Goal: Share content: Share content

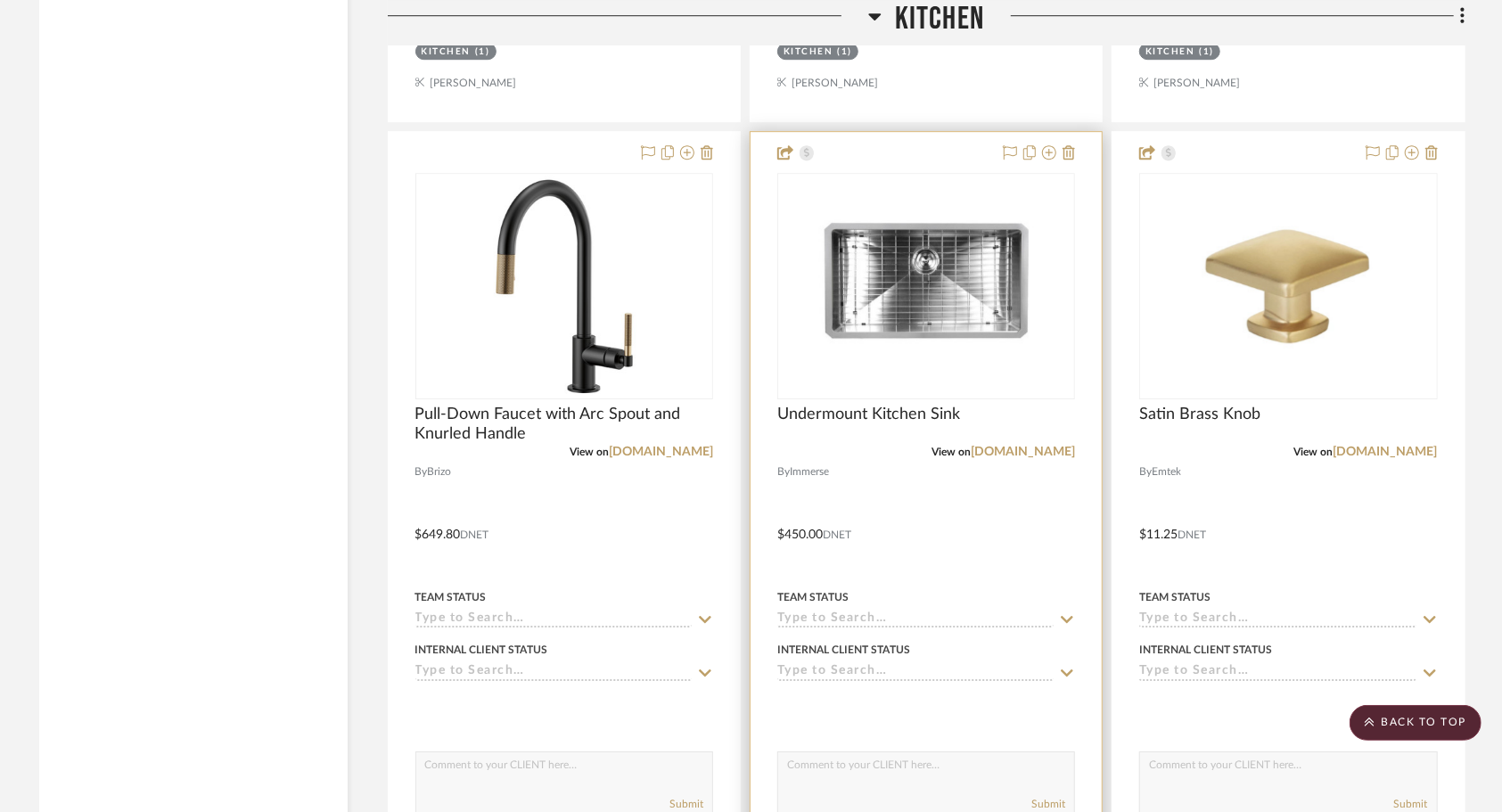
scroll to position [3743, 0]
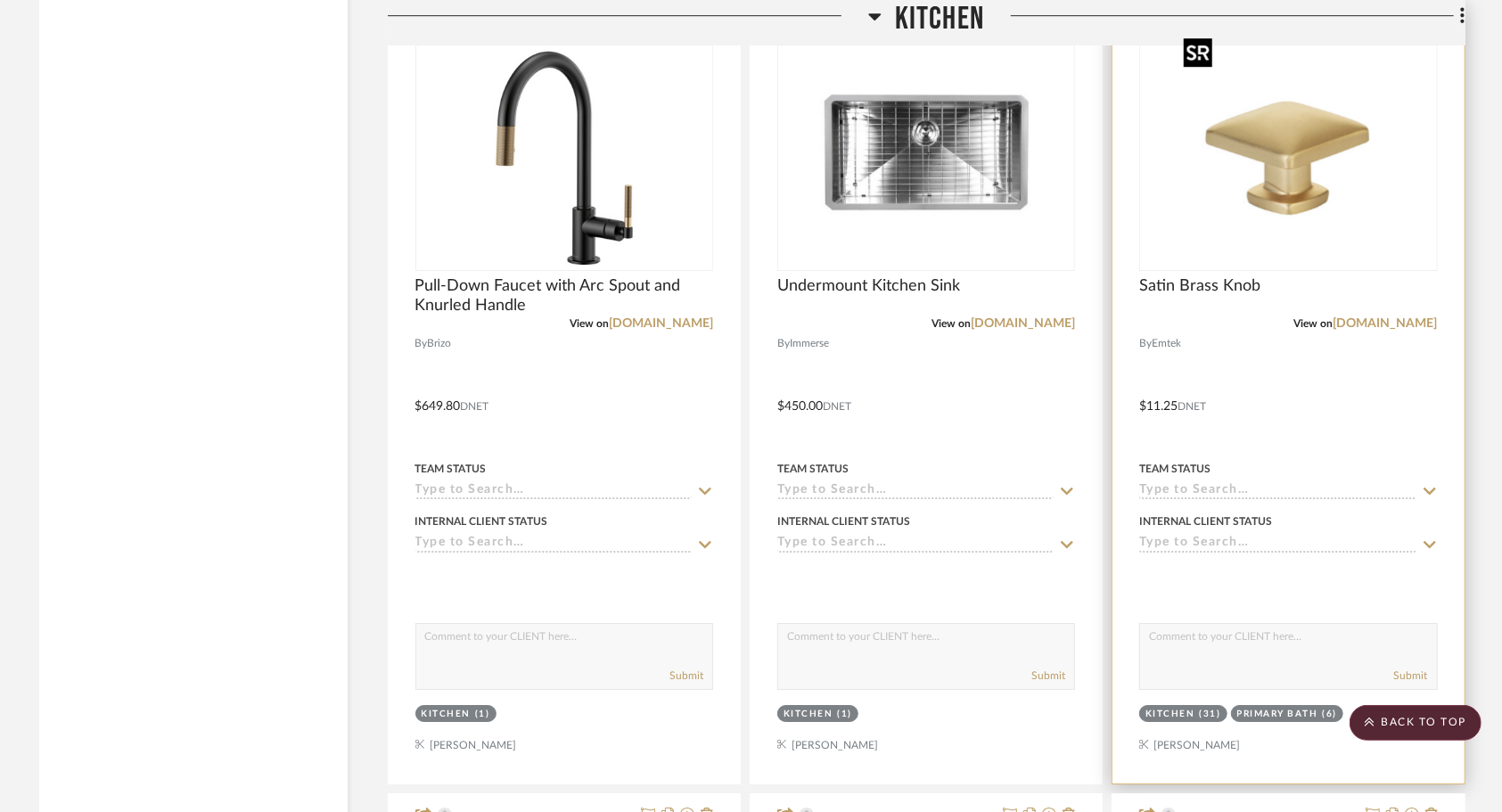
click at [1268, 176] on img "0" at bounding box center [1289, 158] width 223 height 223
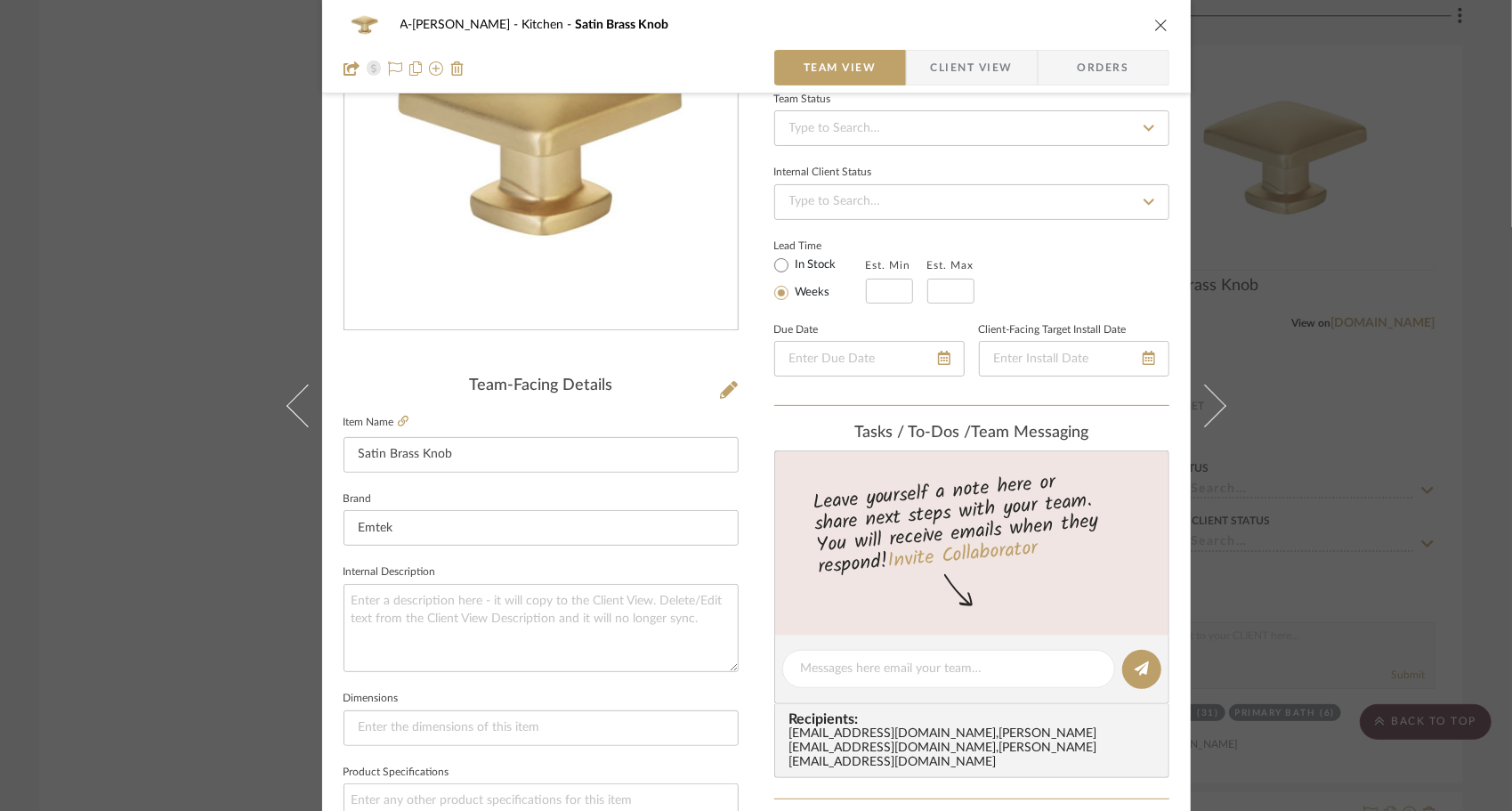
scroll to position [178, 0]
click at [397, 422] on icon at bounding box center [402, 421] width 10 height 10
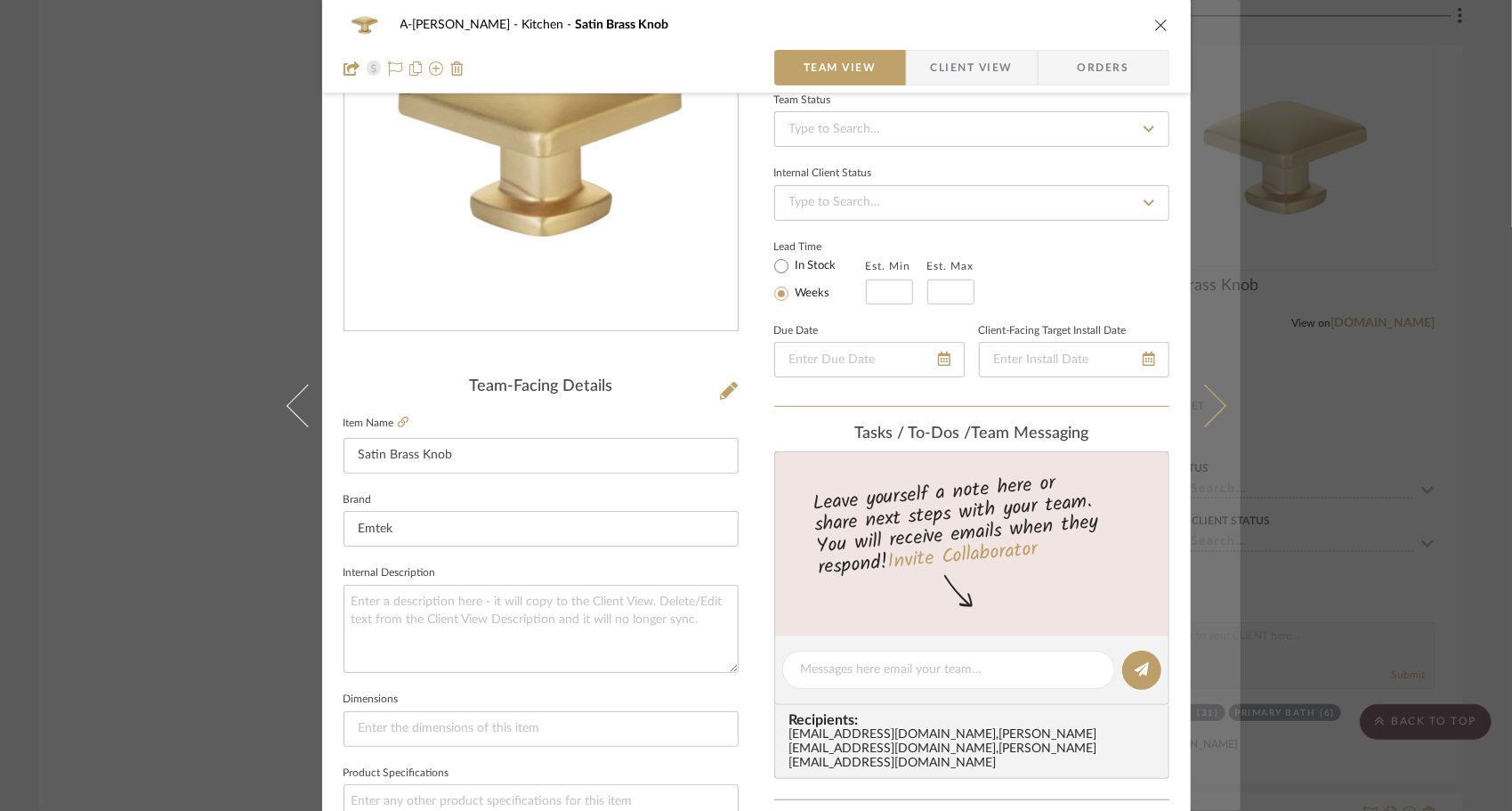
click at [1216, 406] on icon at bounding box center [1203, 404] width 43 height 43
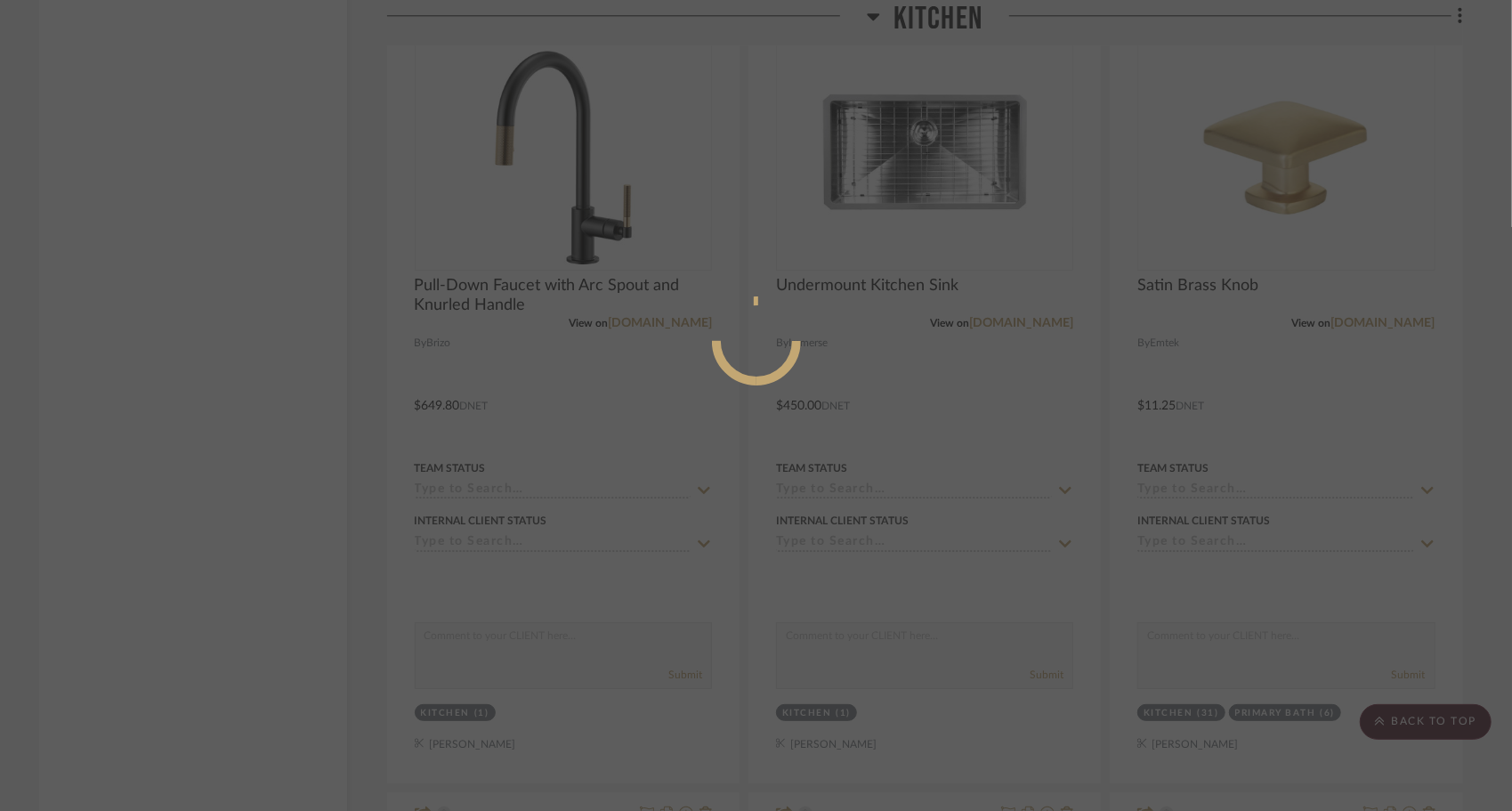
scroll to position [0, 0]
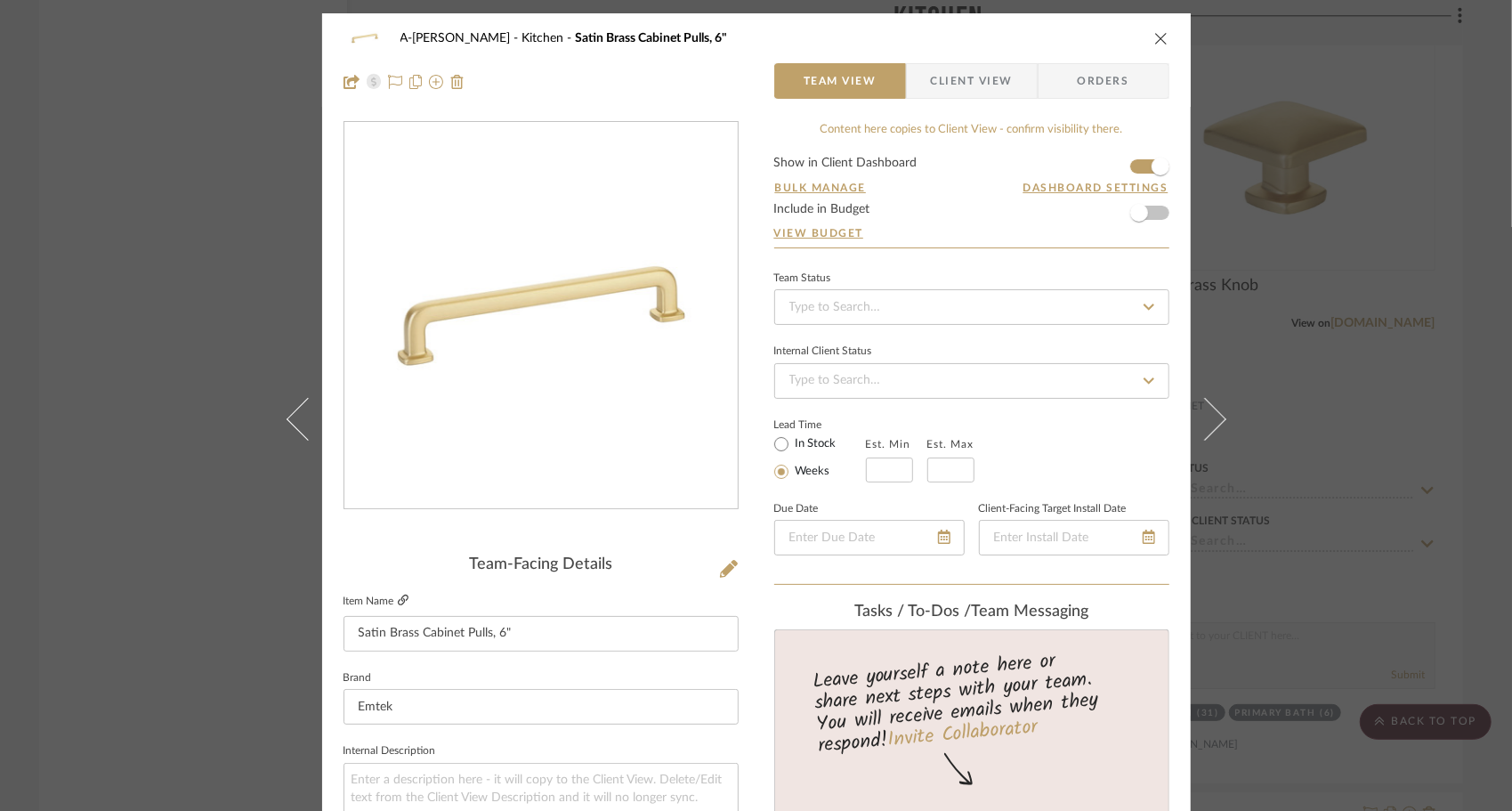
click at [398, 600] on icon at bounding box center [402, 599] width 10 height 10
click at [1157, 43] on icon "close" at bounding box center [1160, 38] width 14 height 14
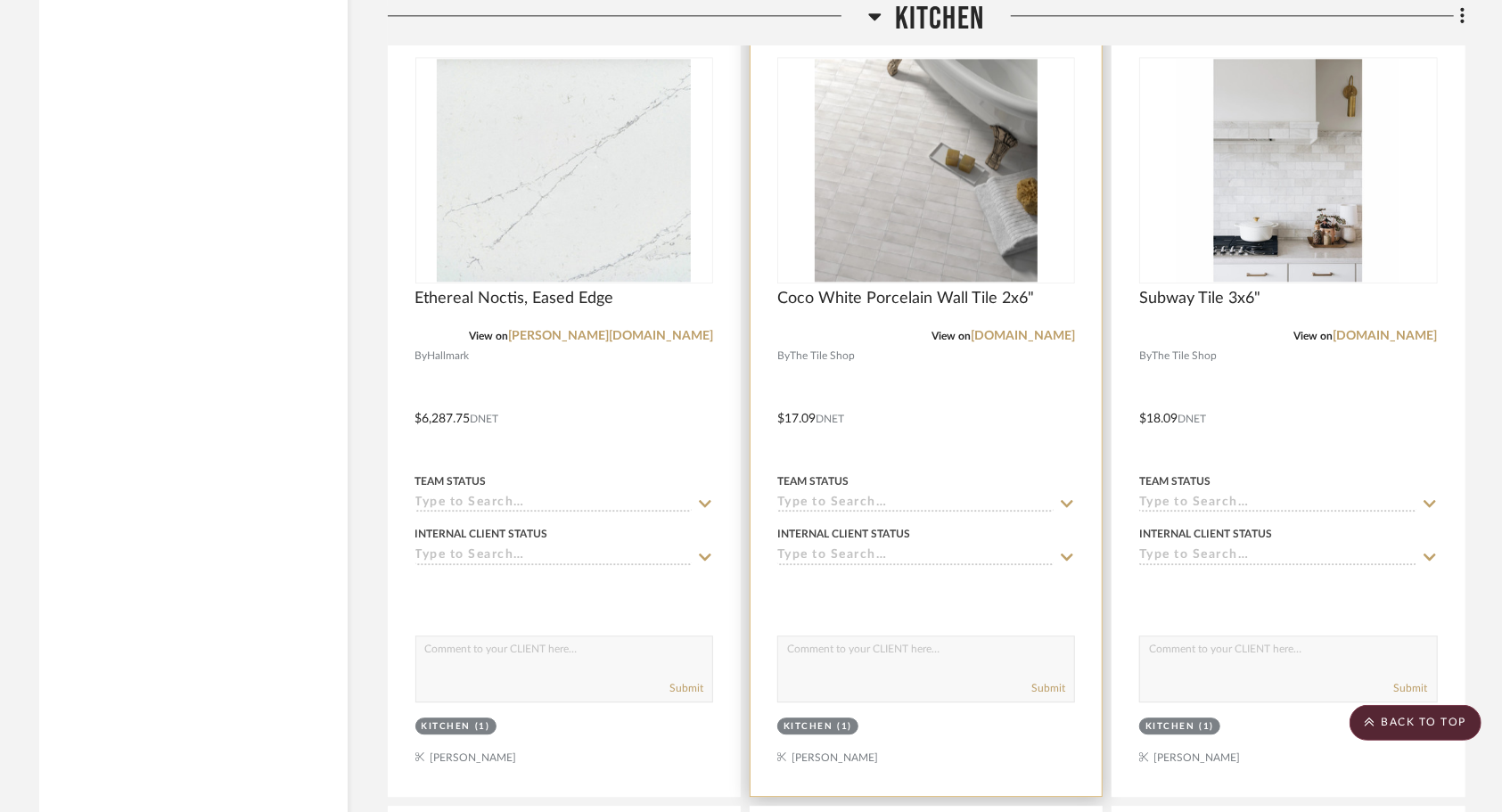
scroll to position [2941, 0]
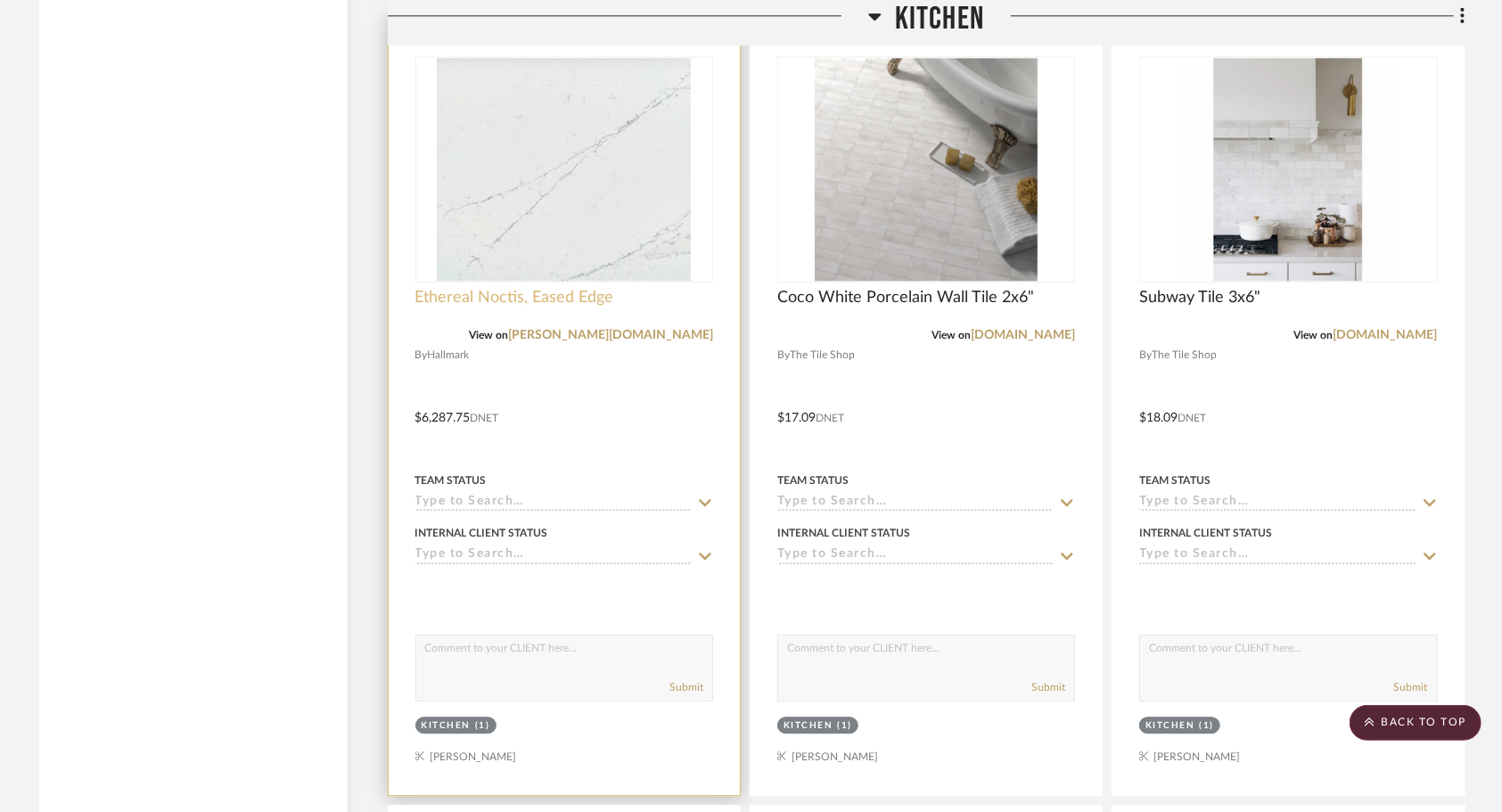
click at [494, 287] on span "Ethereal Noctis, Eased Edge" at bounding box center [514, 297] width 199 height 20
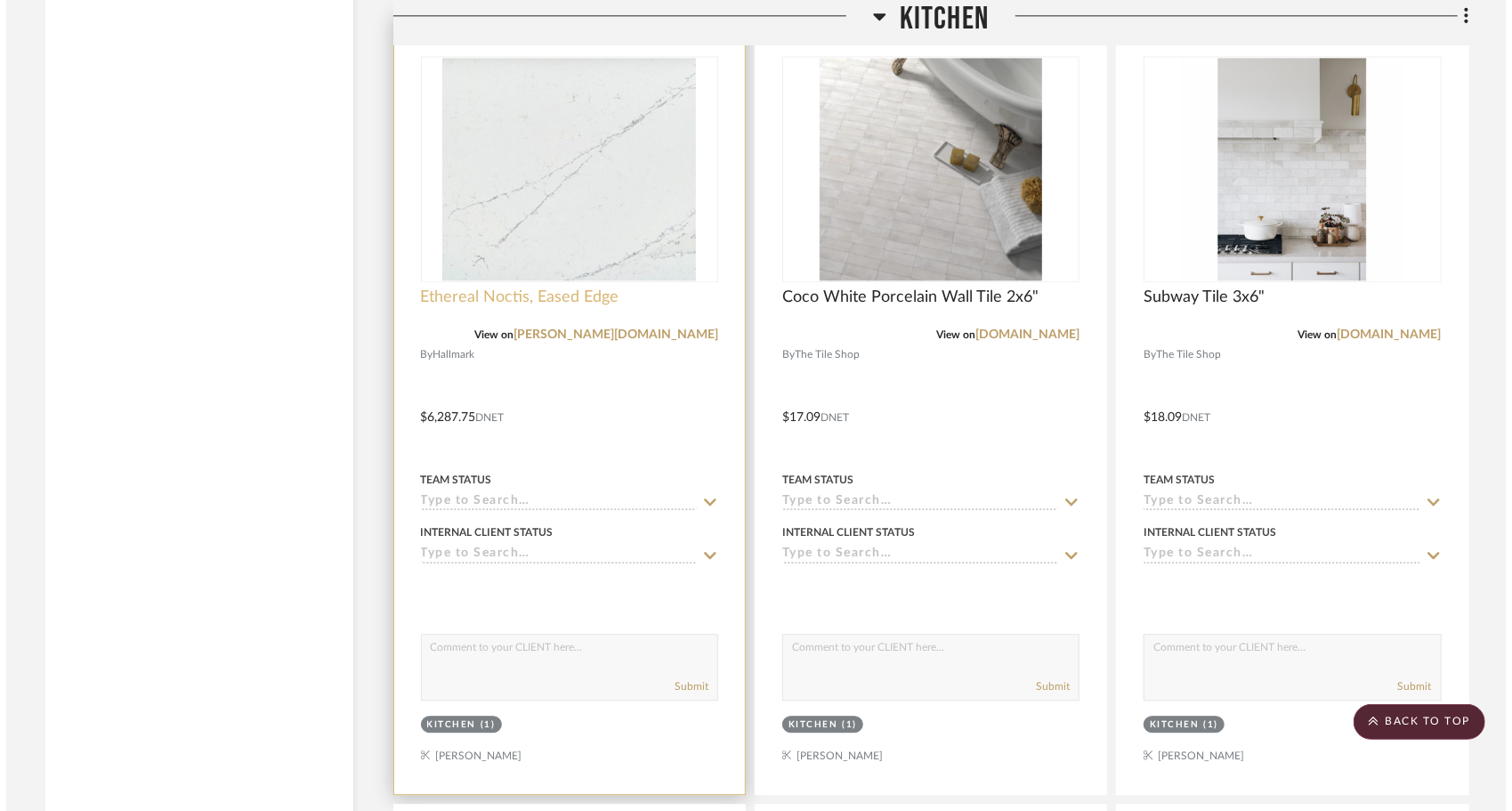
scroll to position [0, 0]
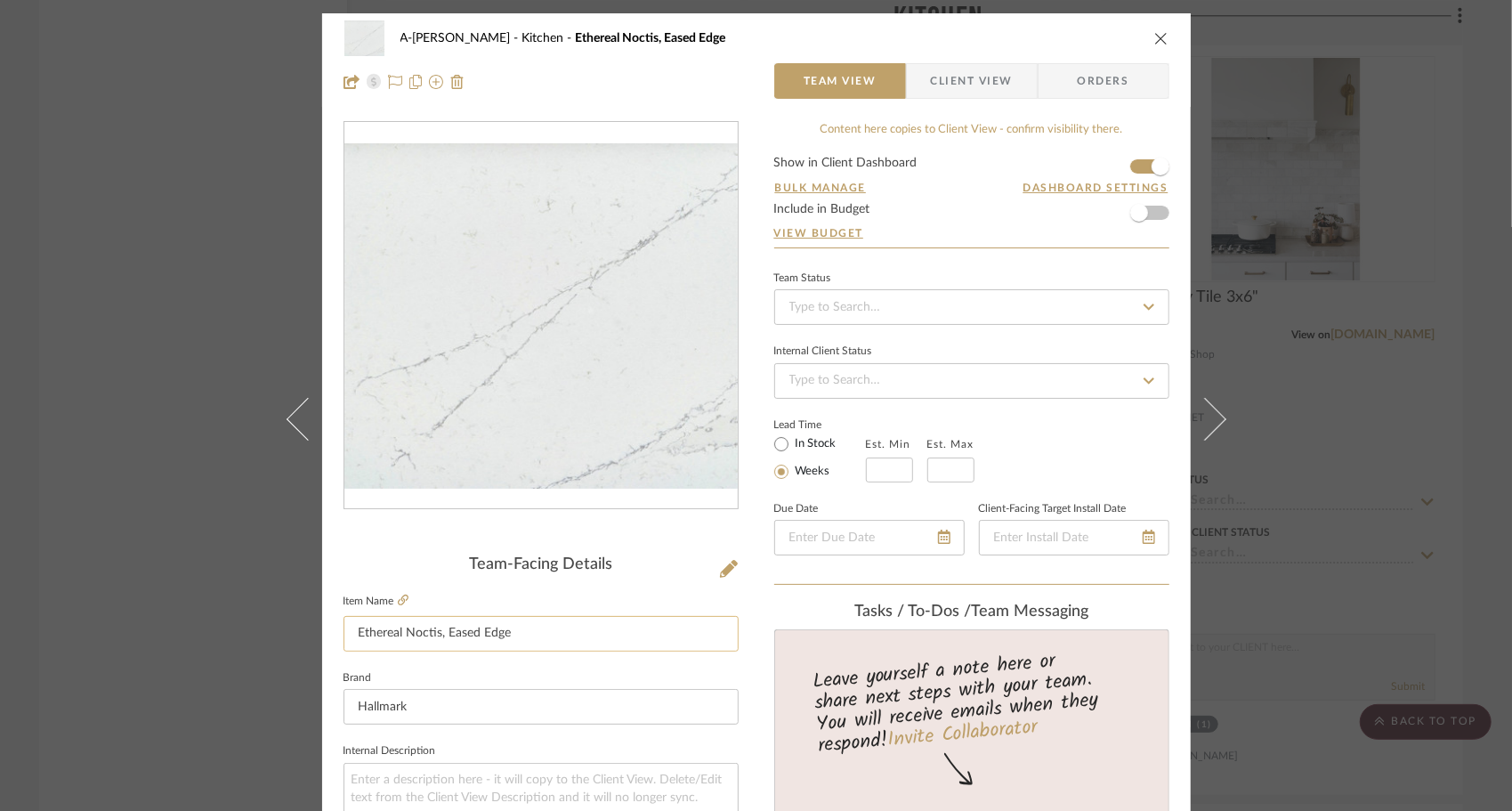
drag, startPoint x: 512, startPoint y: 634, endPoint x: 340, endPoint y: 638, distance: 172.0
click at [343, 638] on input "Ethereal Noctis, Eased Edge" at bounding box center [541, 633] width 395 height 35
click at [1158, 39] on icon "close" at bounding box center [1160, 38] width 14 height 14
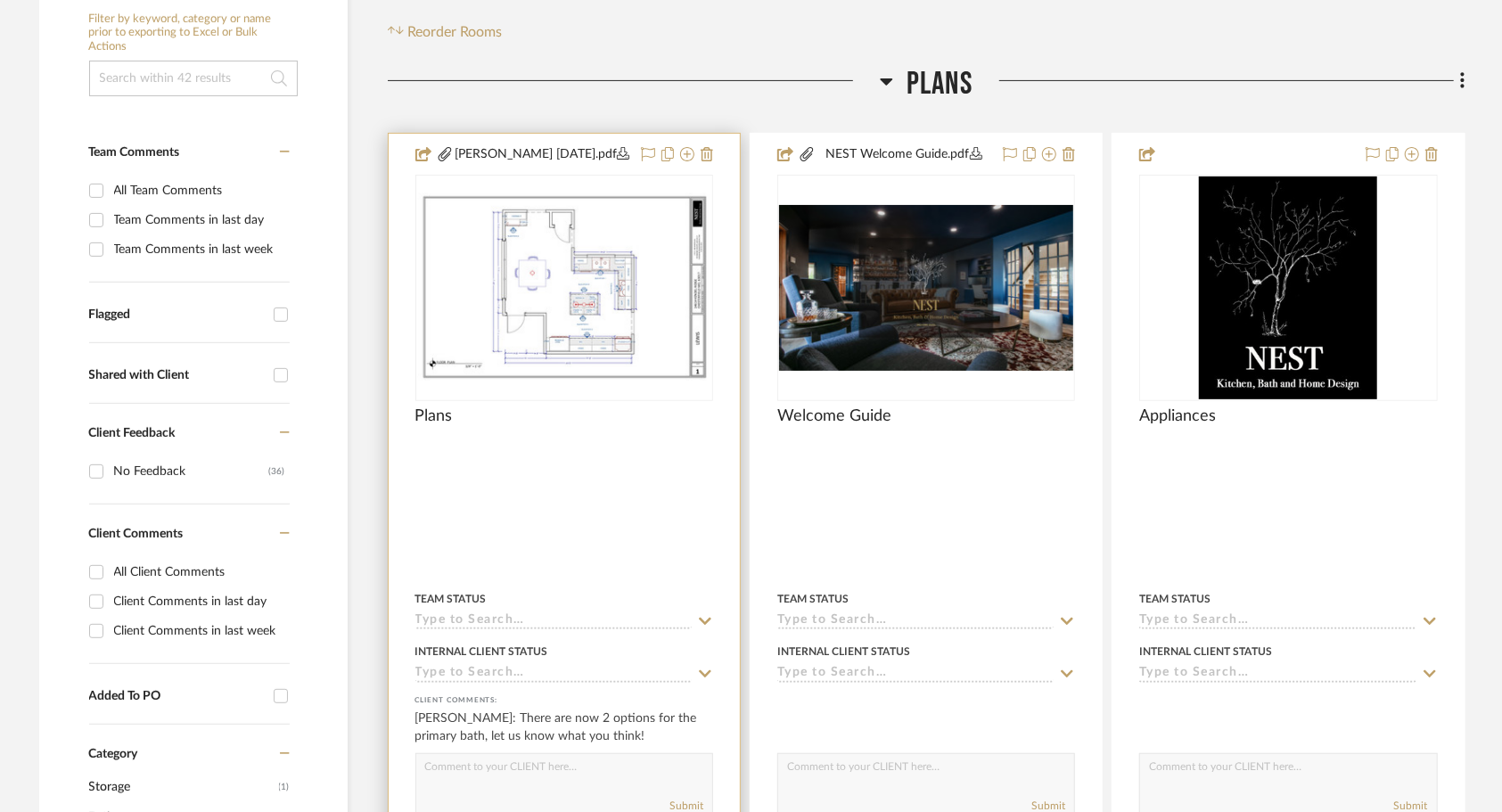
scroll to position [356, 0]
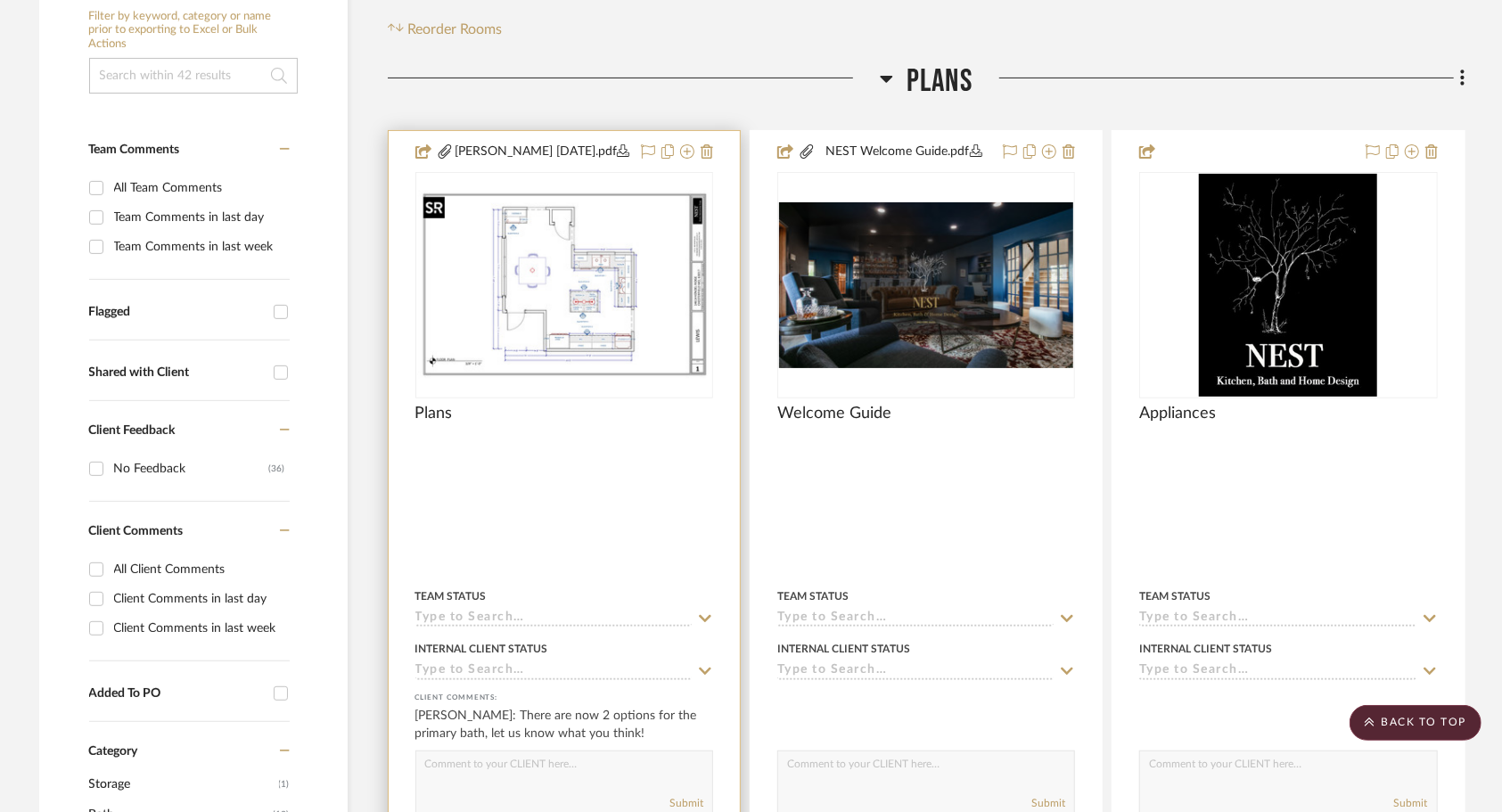
click at [552, 252] on img "0" at bounding box center [564, 284] width 294 height 189
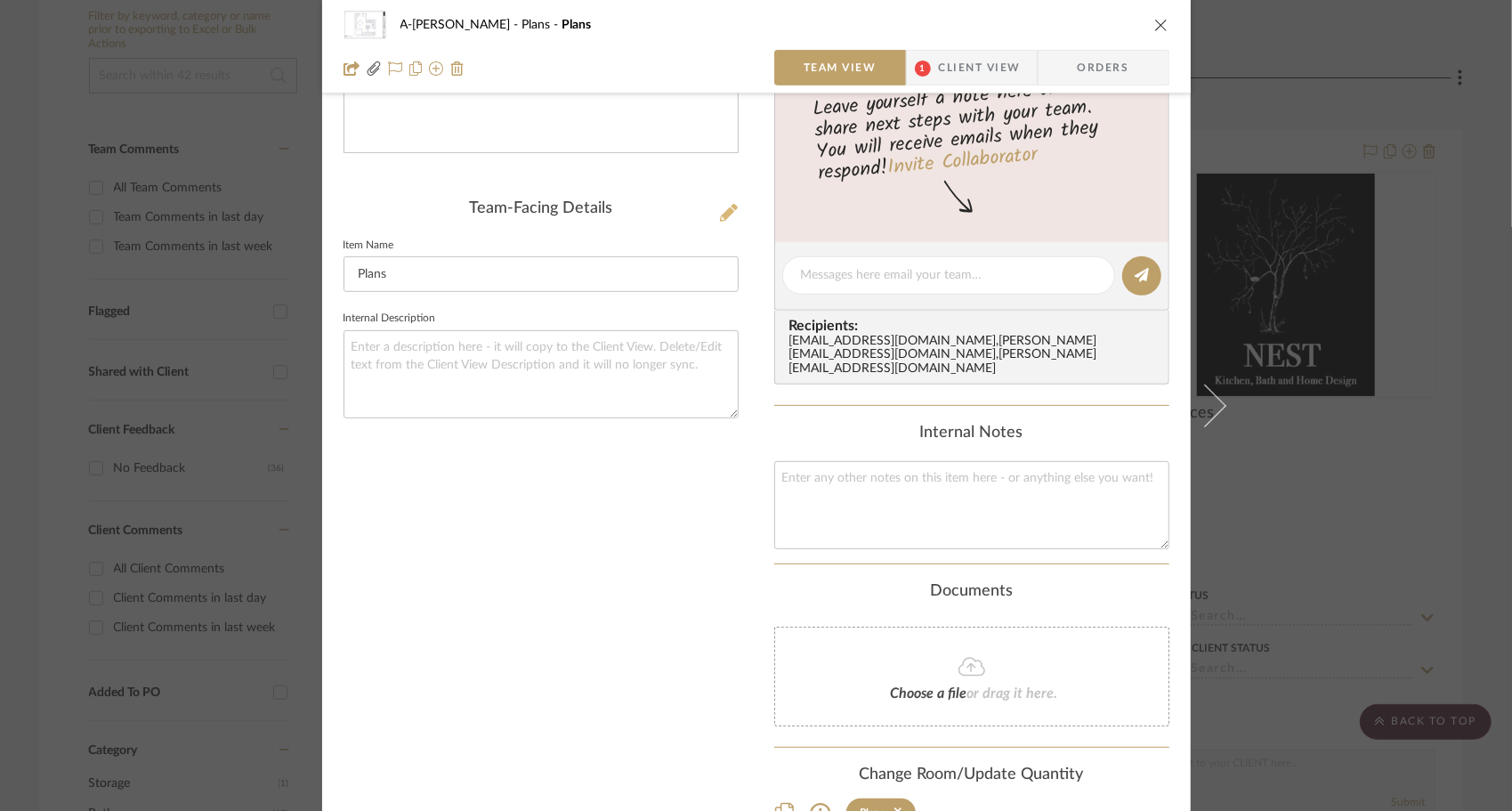
click at [719, 215] on icon at bounding box center [728, 212] width 18 height 18
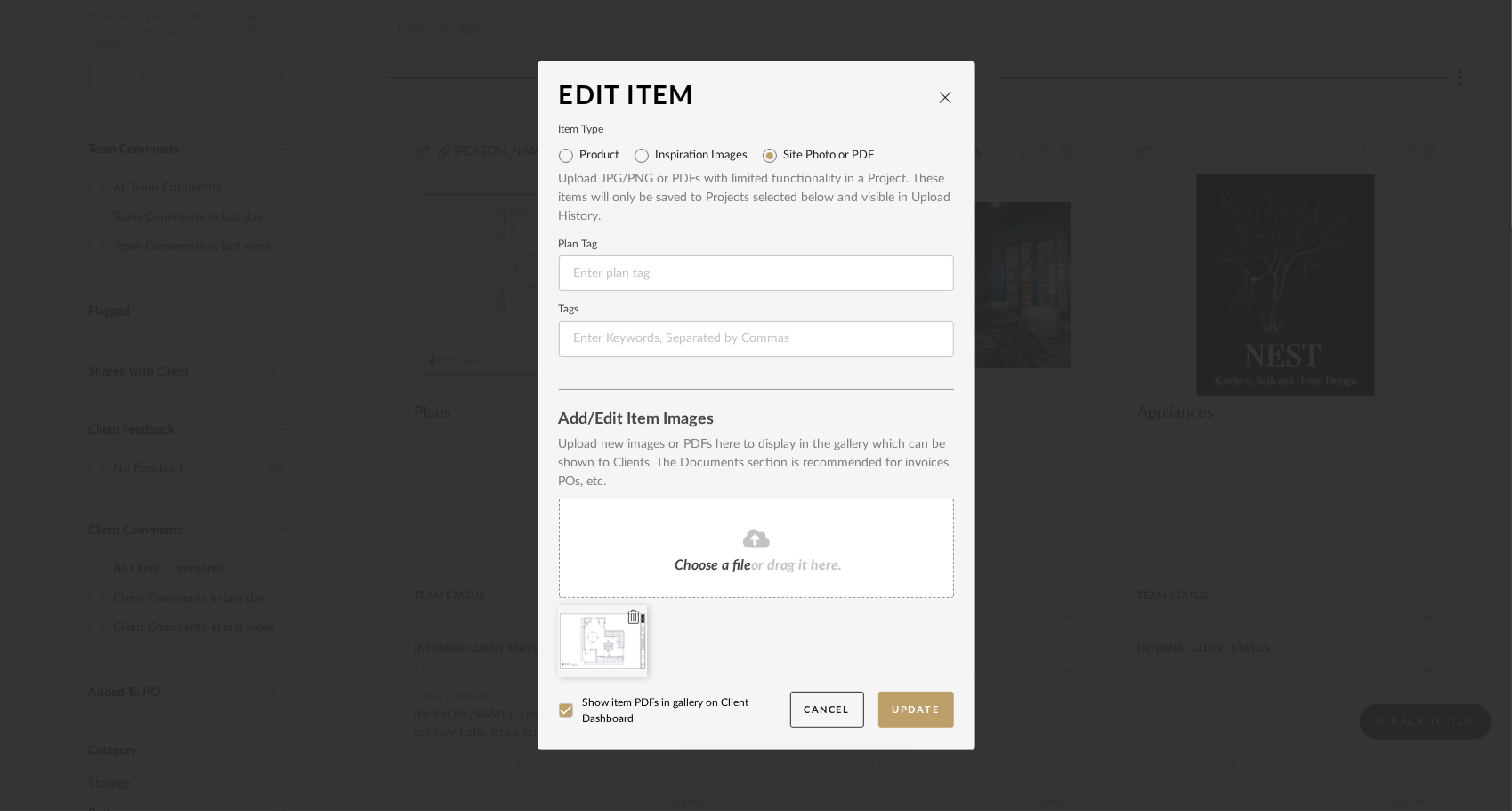
click at [628, 618] on icon at bounding box center [633, 616] width 12 height 14
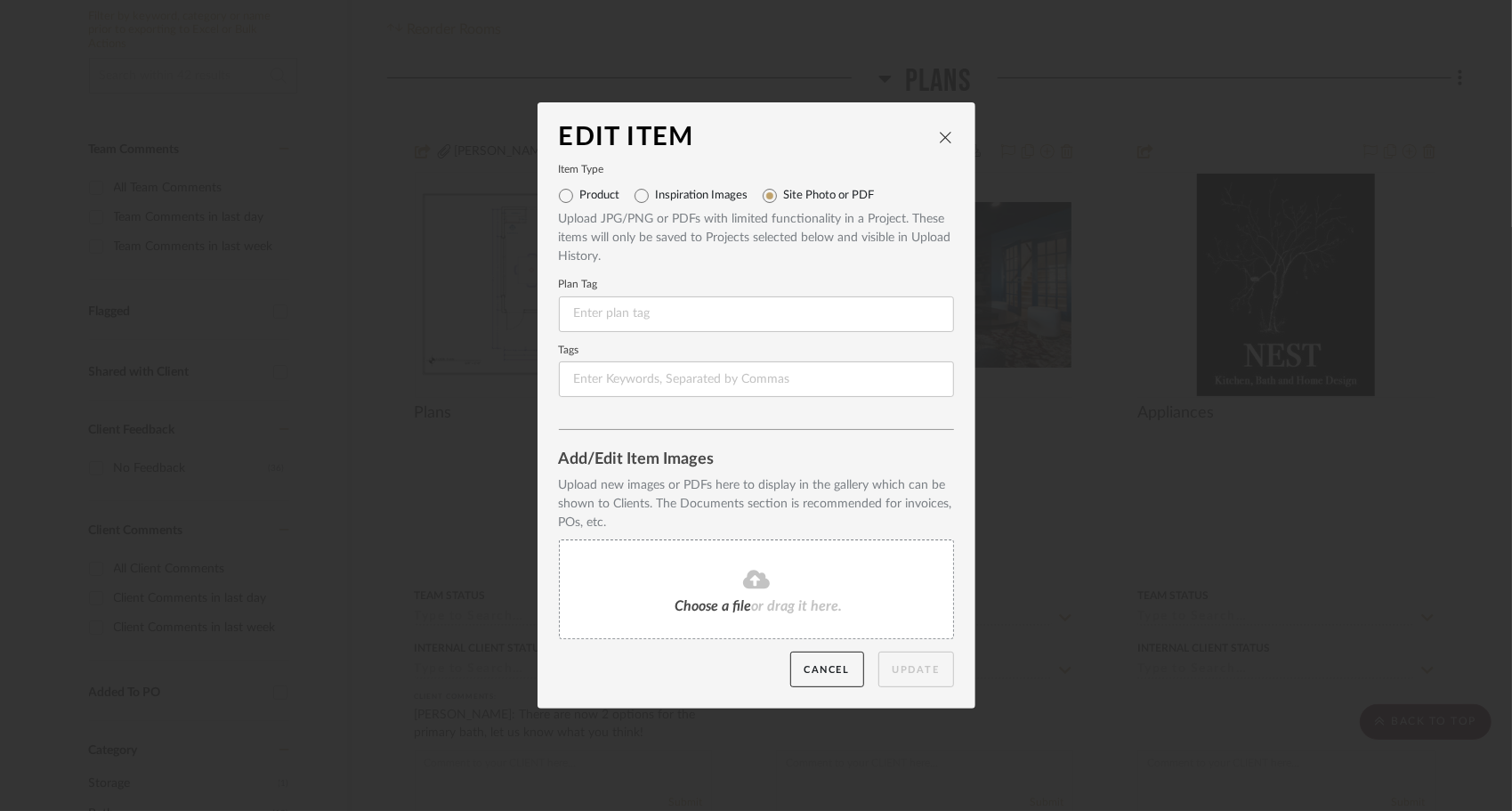
click at [701, 564] on div "Choose a file or drag it here." at bounding box center [756, 589] width 395 height 100
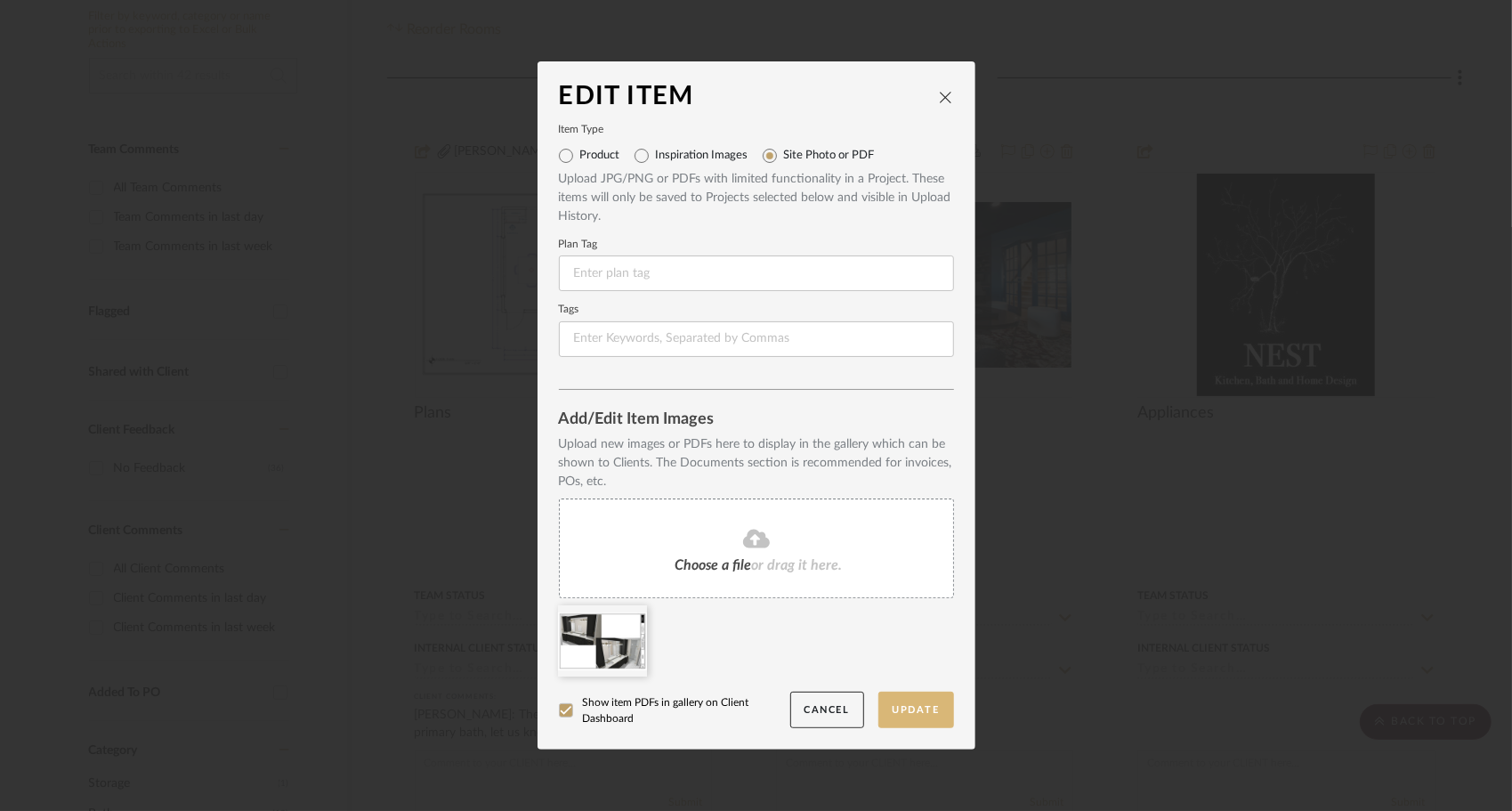
click at [913, 714] on button "Update" at bounding box center [916, 709] width 76 height 36
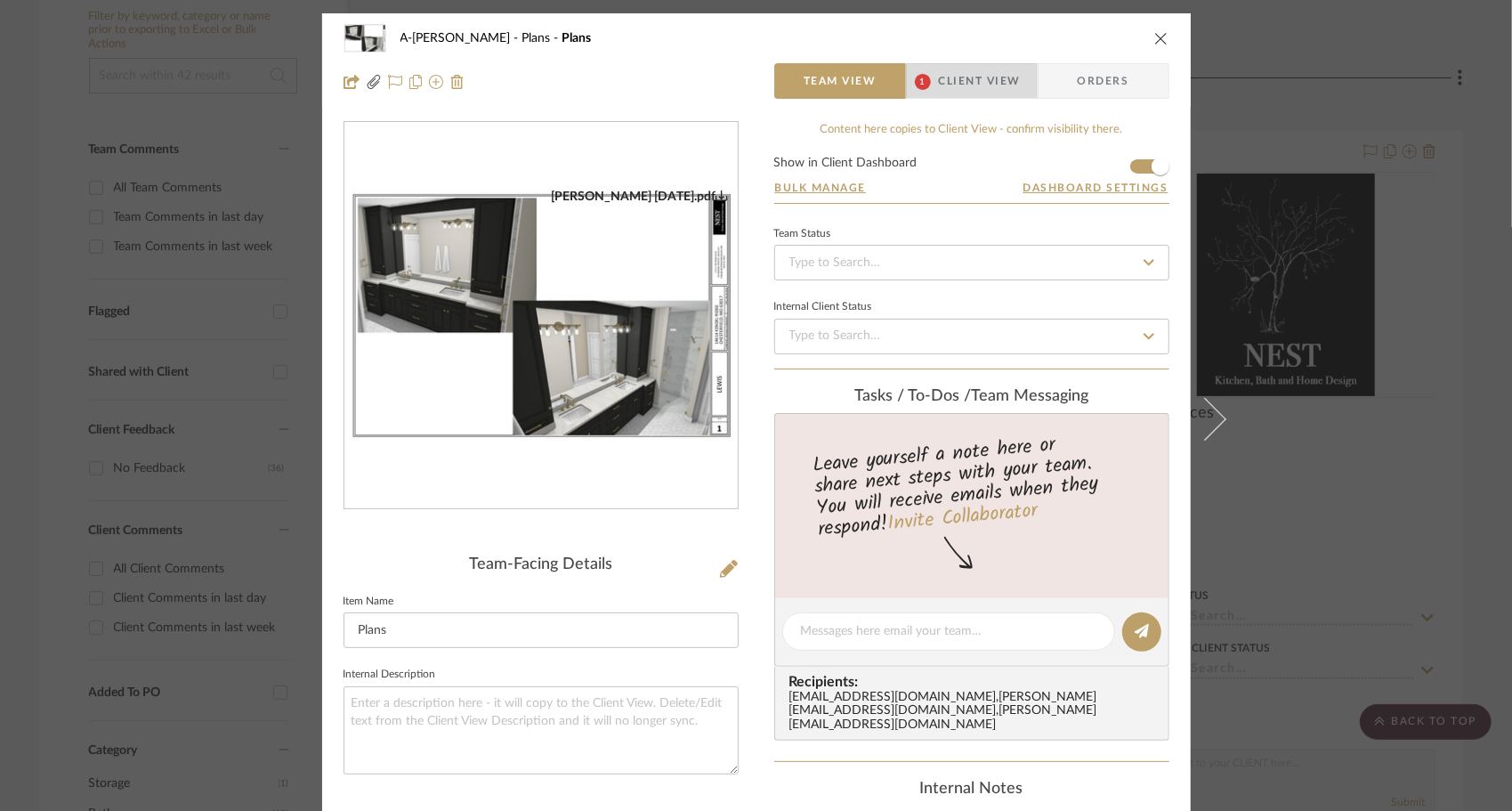
click at [984, 86] on span "Client View" at bounding box center [980, 80] width 82 height 35
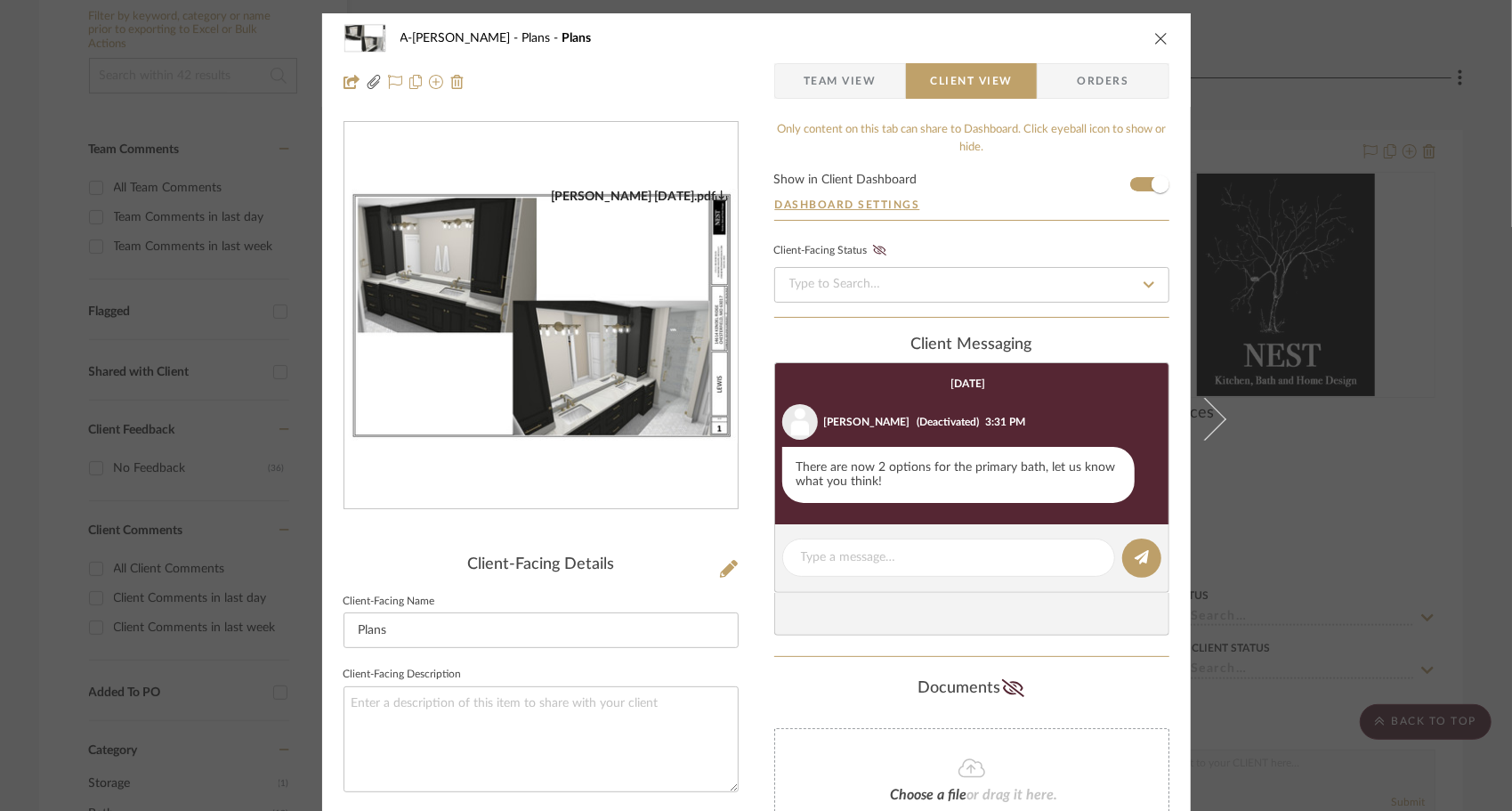
click at [1158, 37] on icon "close" at bounding box center [1160, 38] width 14 height 14
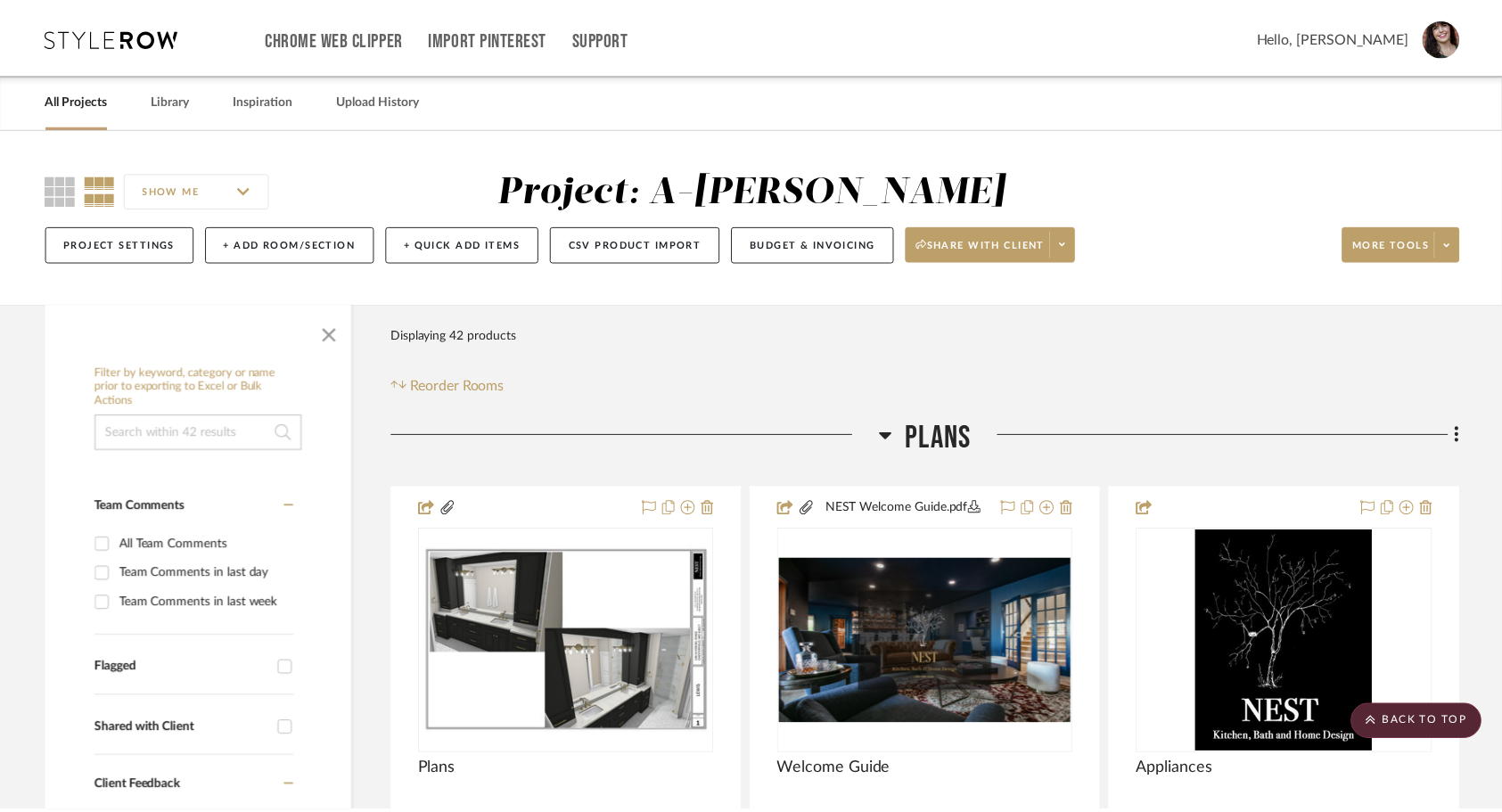
scroll to position [356, 0]
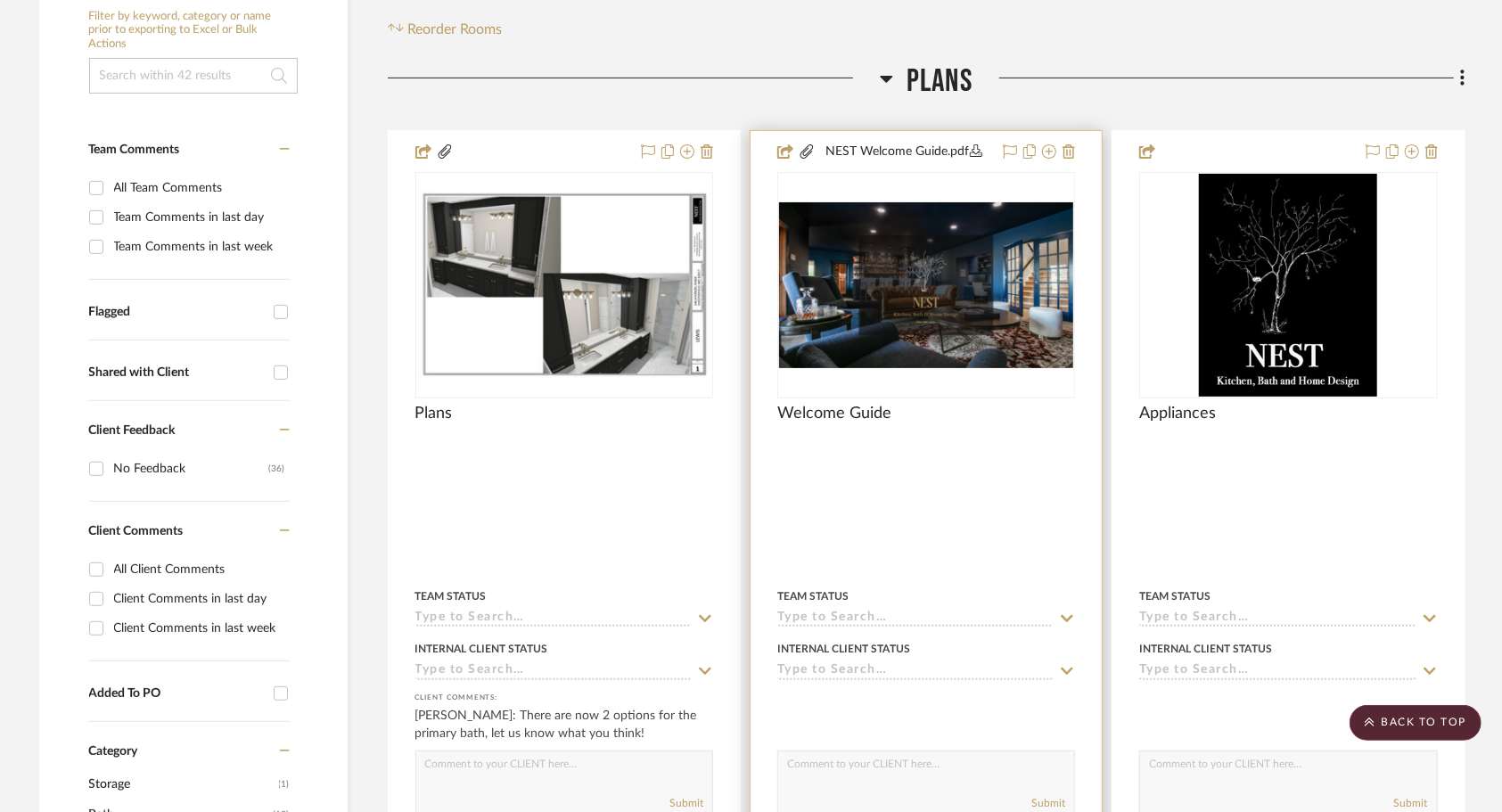
click at [936, 412] on div "Welcome Guide" at bounding box center [926, 423] width 298 height 39
click at [910, 362] on img "0" at bounding box center [926, 286] width 294 height 166
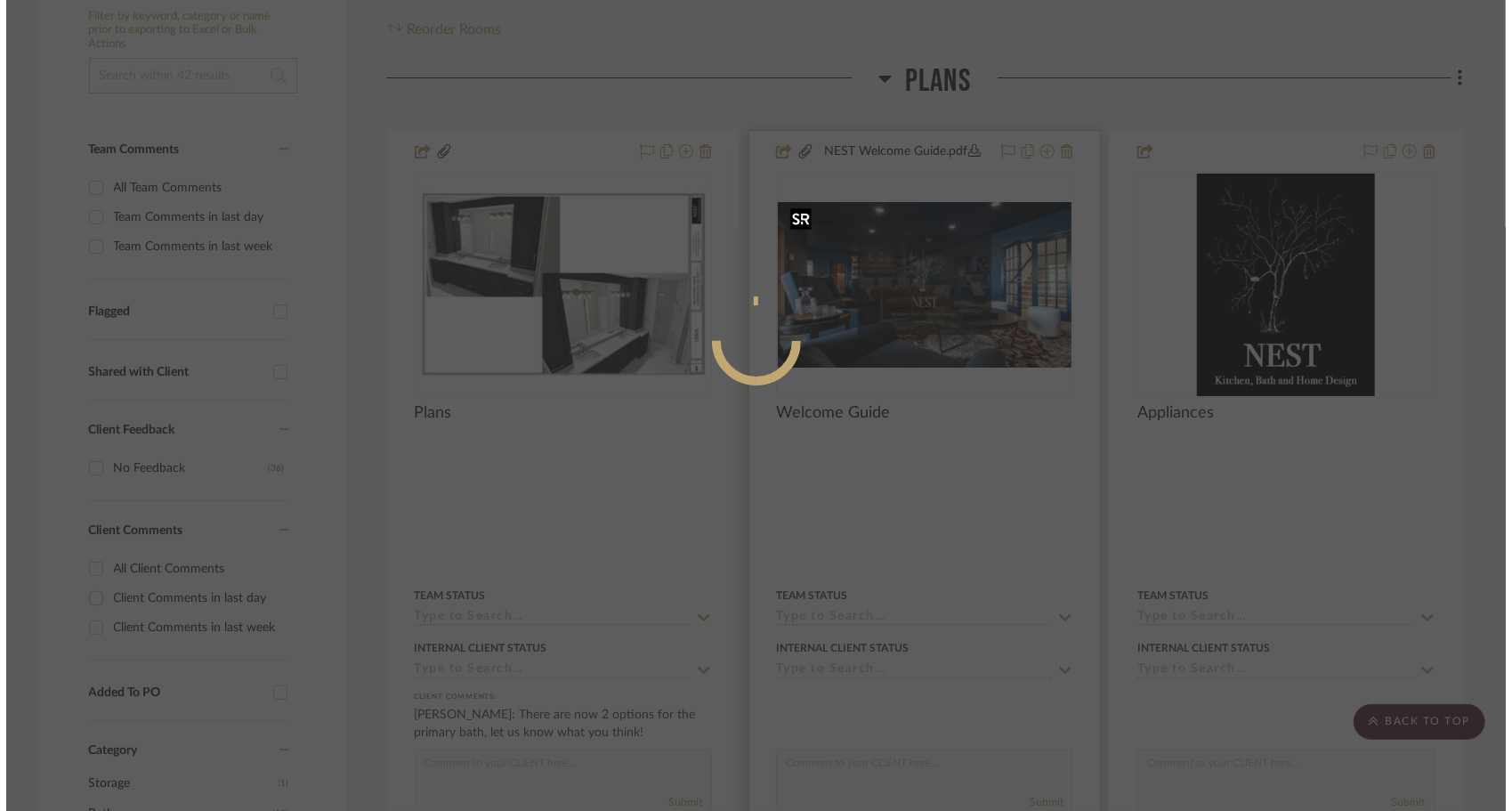
scroll to position [0, 0]
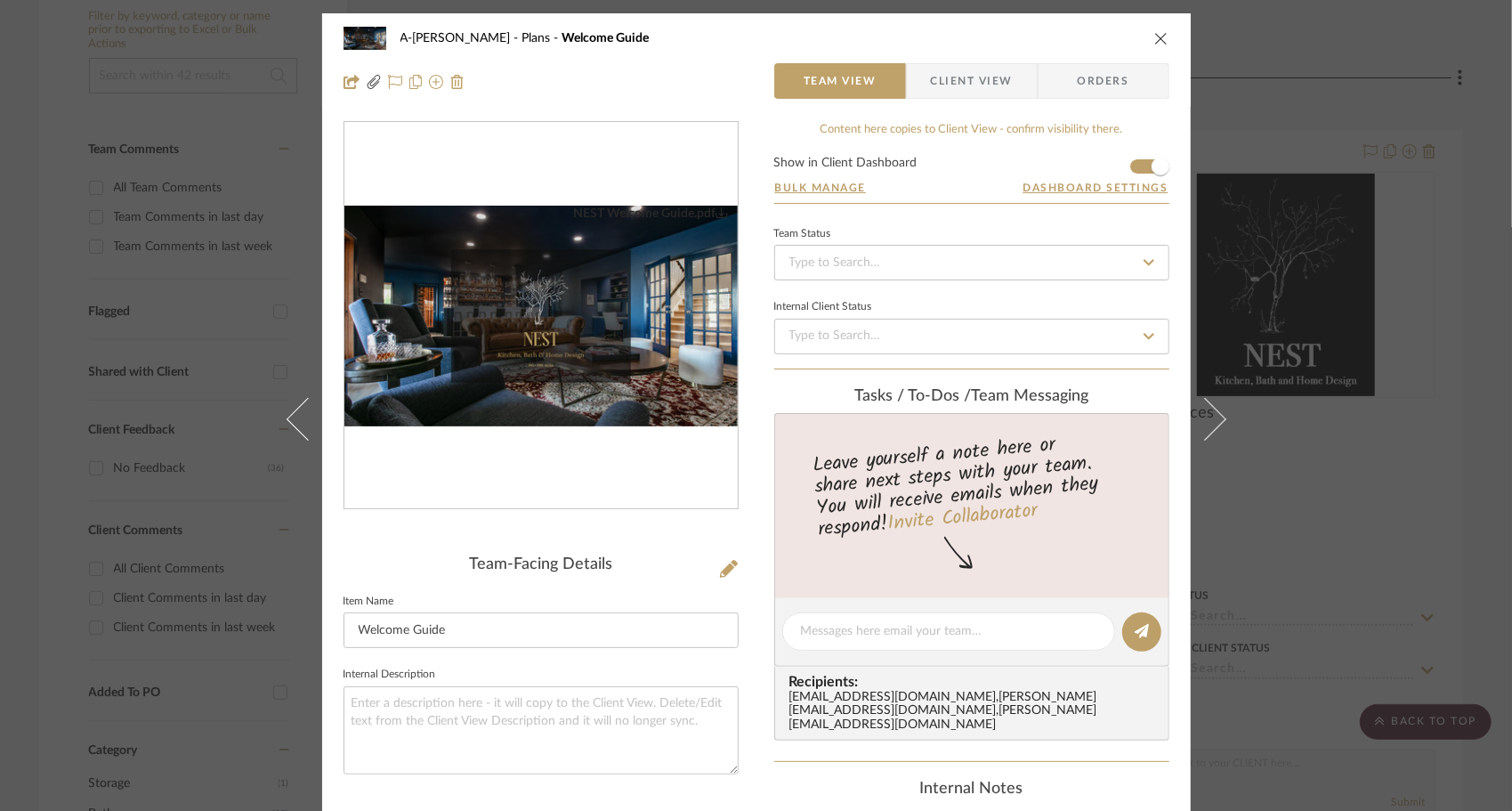
click at [594, 353] on img "0" at bounding box center [541, 316] width 393 height 222
click at [724, 568] on icon at bounding box center [728, 569] width 18 height 18
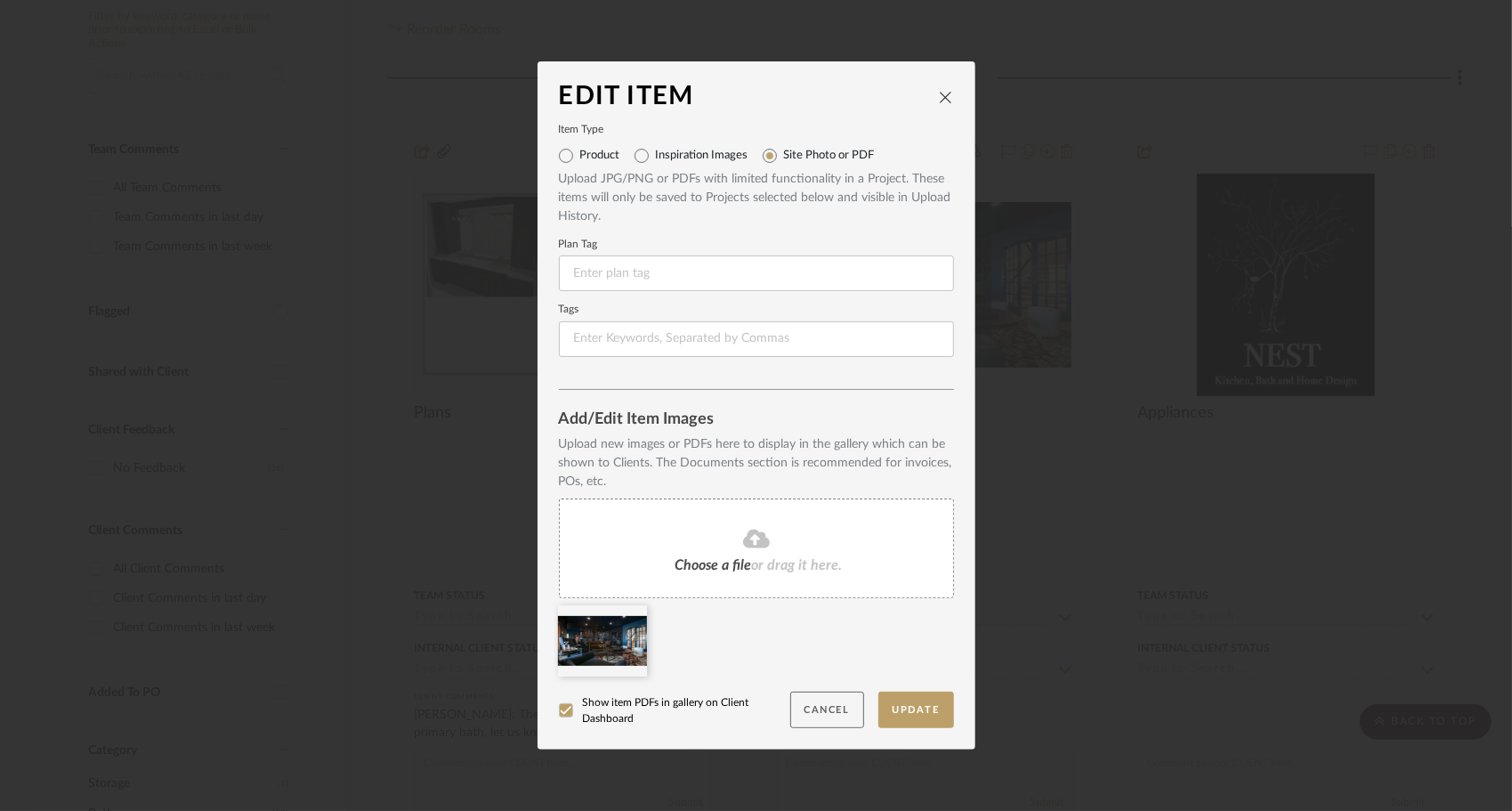
click at [832, 707] on button "Cancel" at bounding box center [827, 709] width 74 height 36
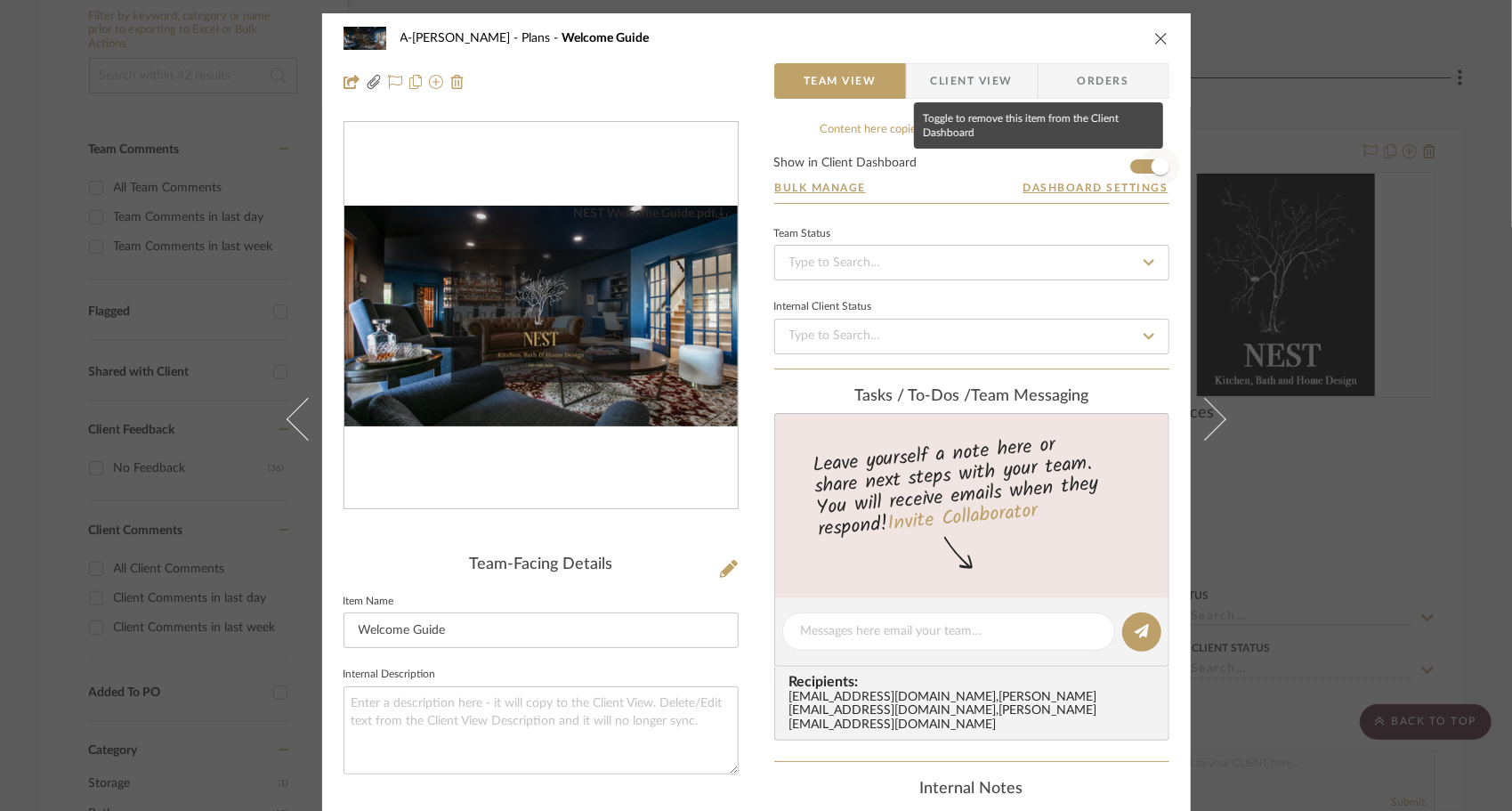
click at [1140, 171] on span "button" at bounding box center [1159, 165] width 39 height 39
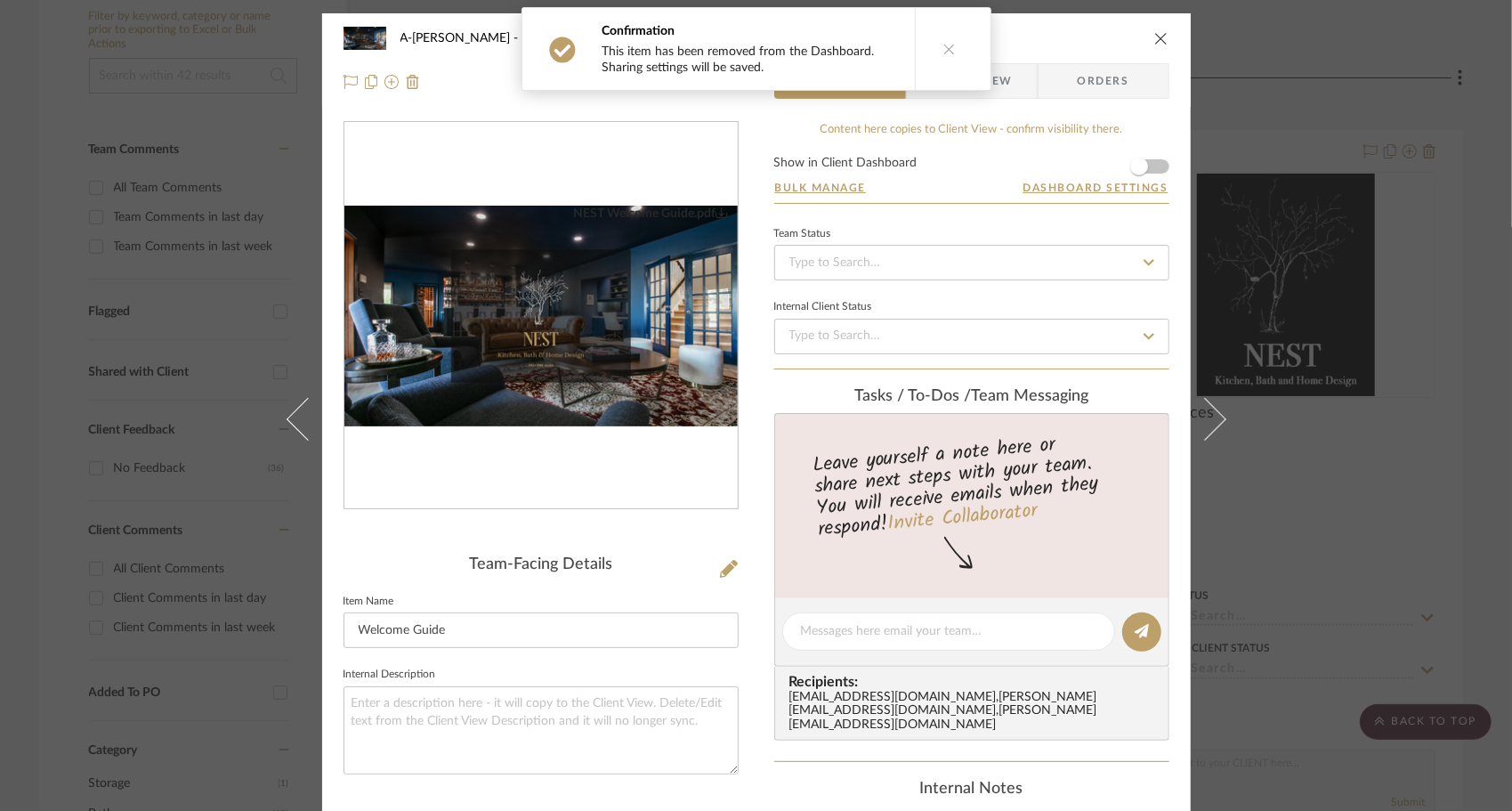
click at [1154, 39] on icon "close" at bounding box center [1160, 38] width 14 height 14
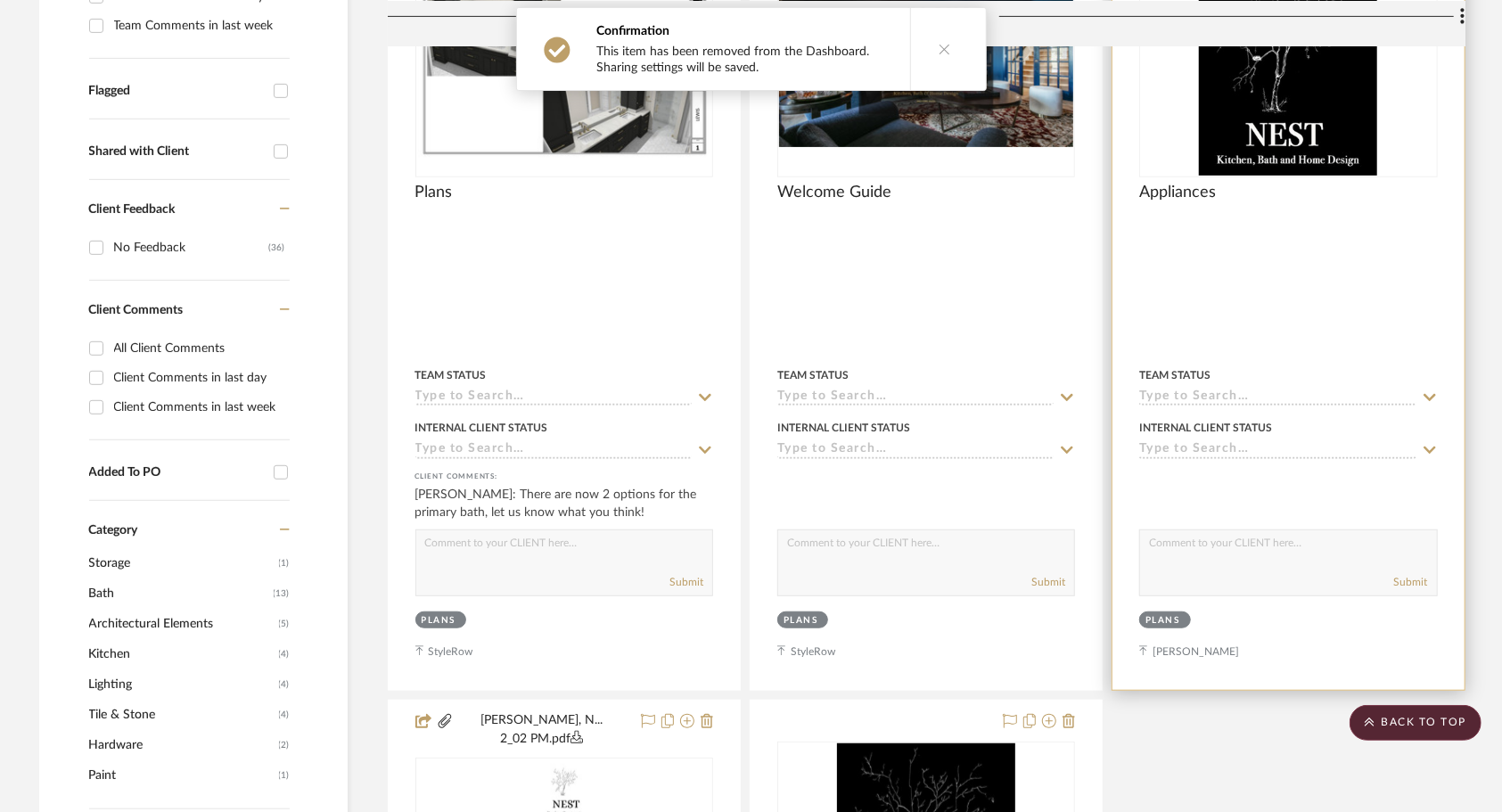
scroll to position [535, 0]
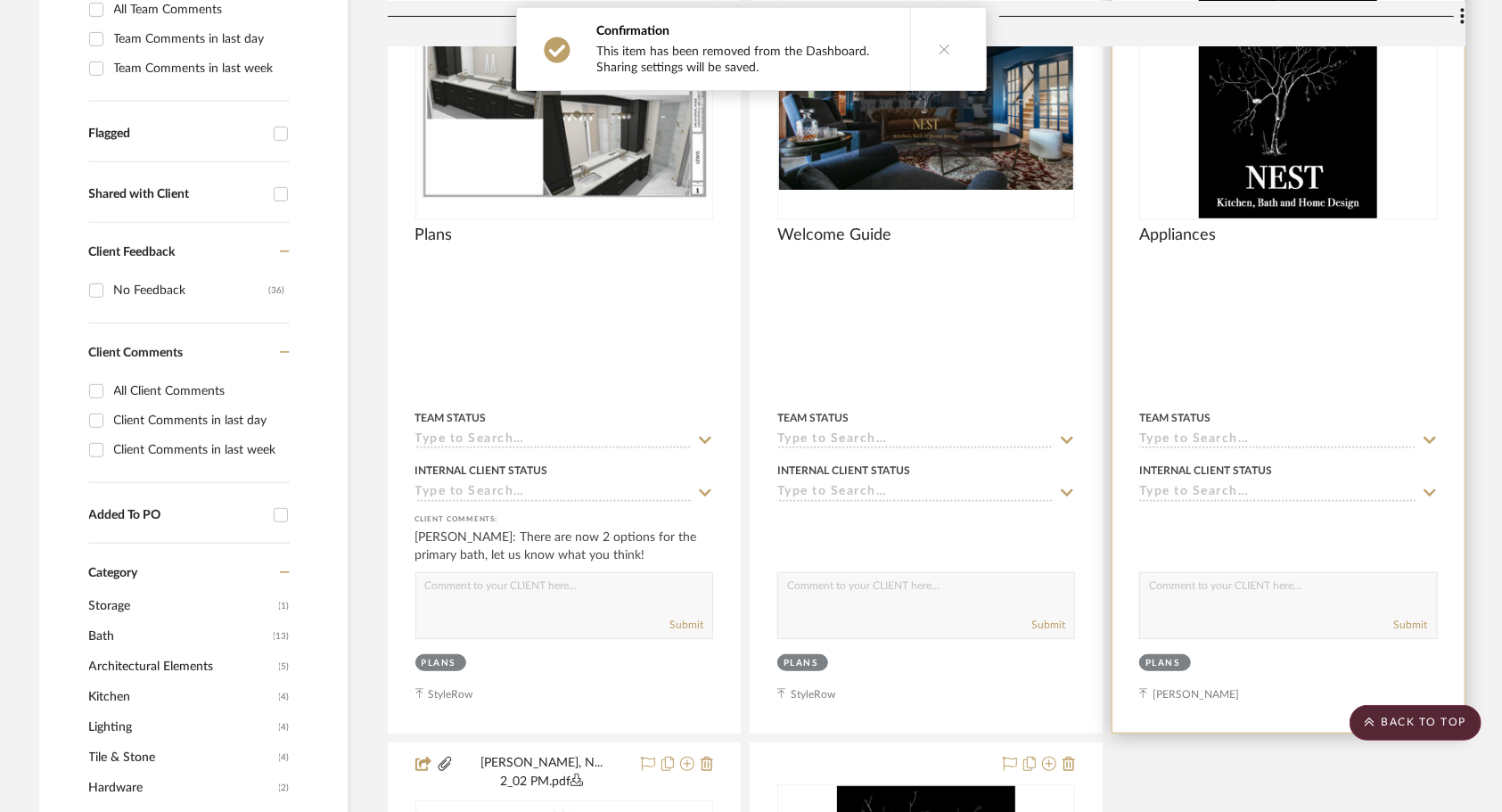
click at [1332, 299] on div at bounding box center [1288, 342] width 351 height 780
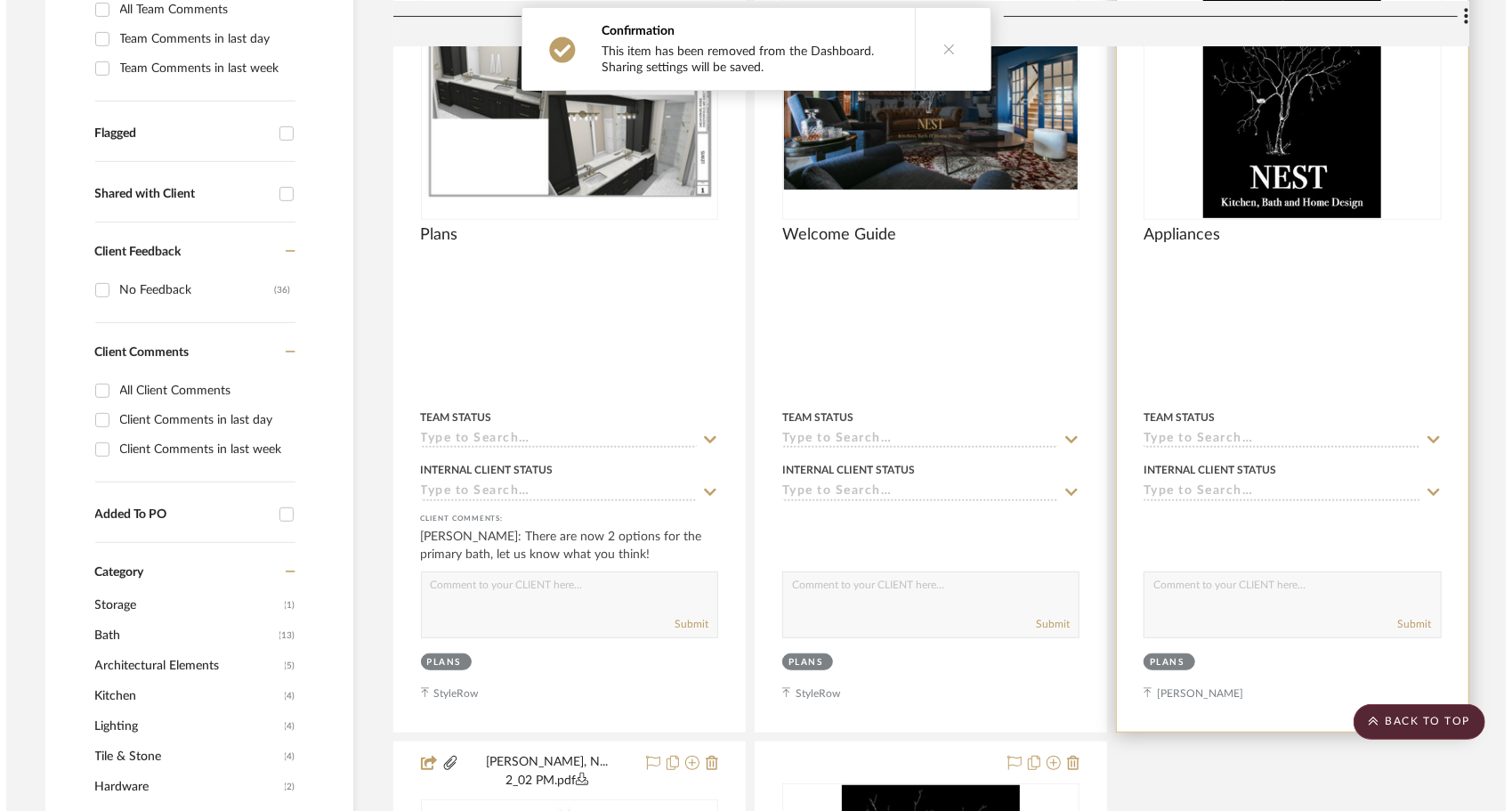
scroll to position [0, 0]
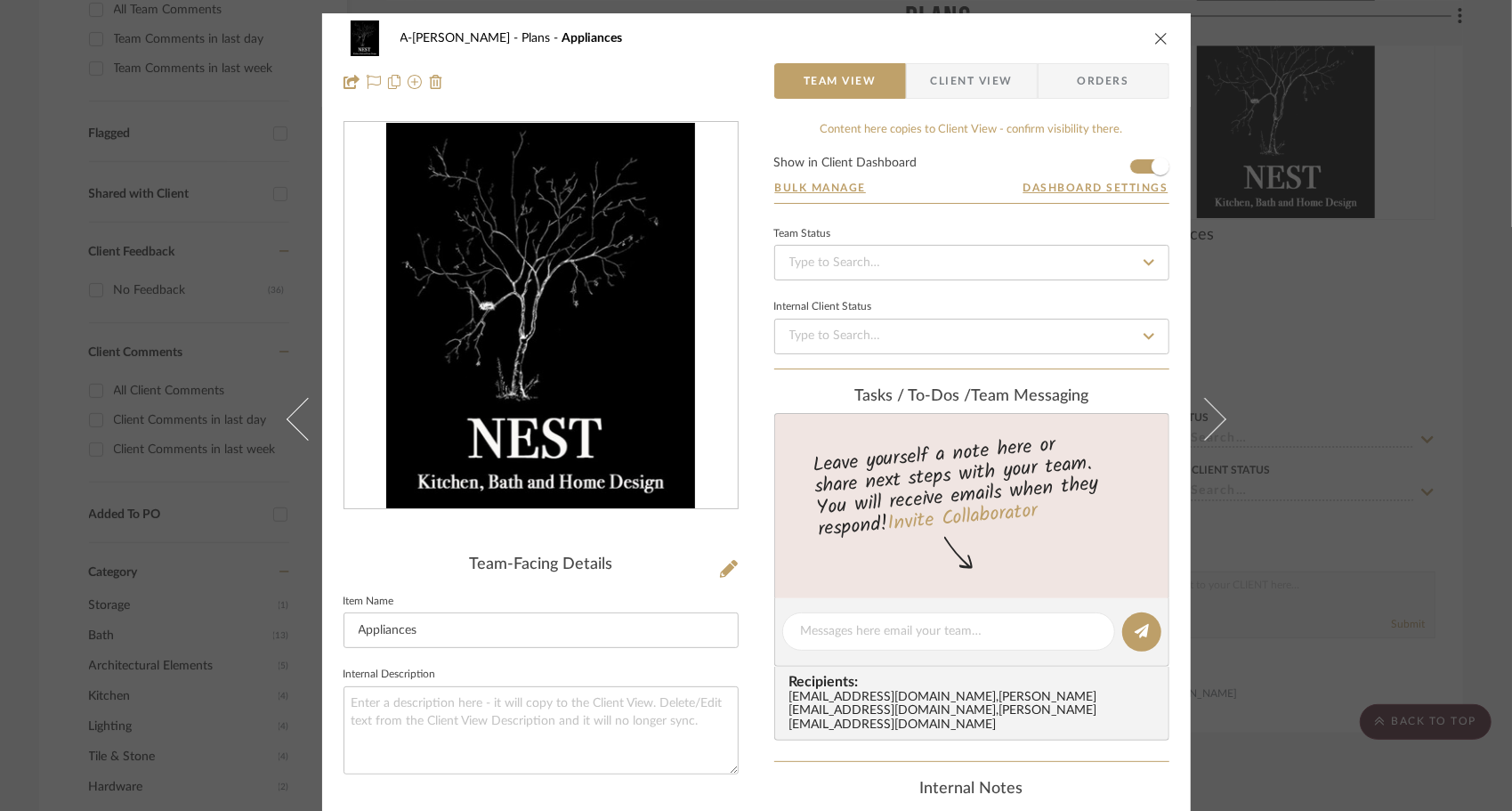
click at [1157, 44] on icon "close" at bounding box center [1160, 38] width 14 height 14
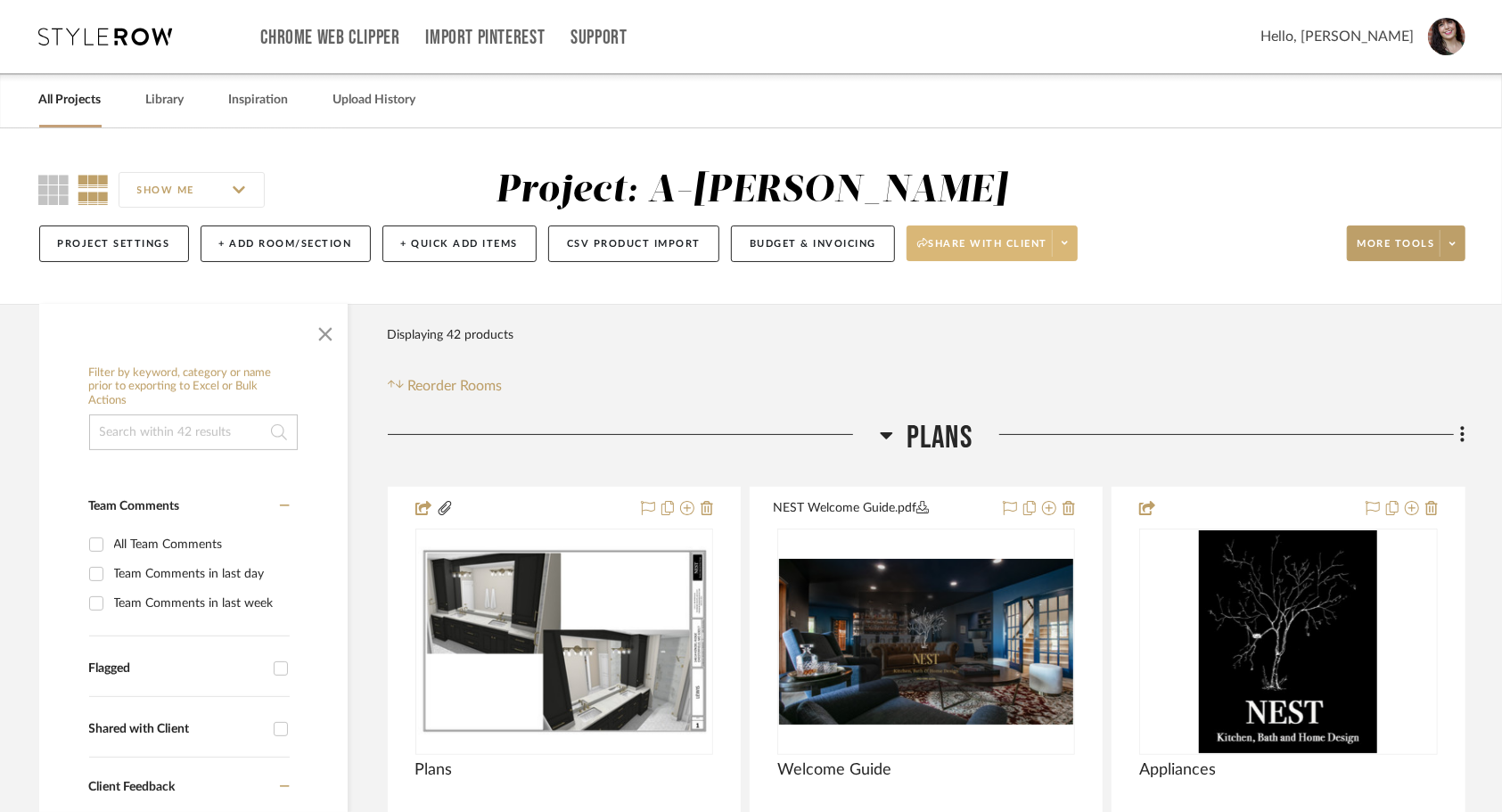
click at [1069, 241] on span at bounding box center [1065, 244] width 25 height 27
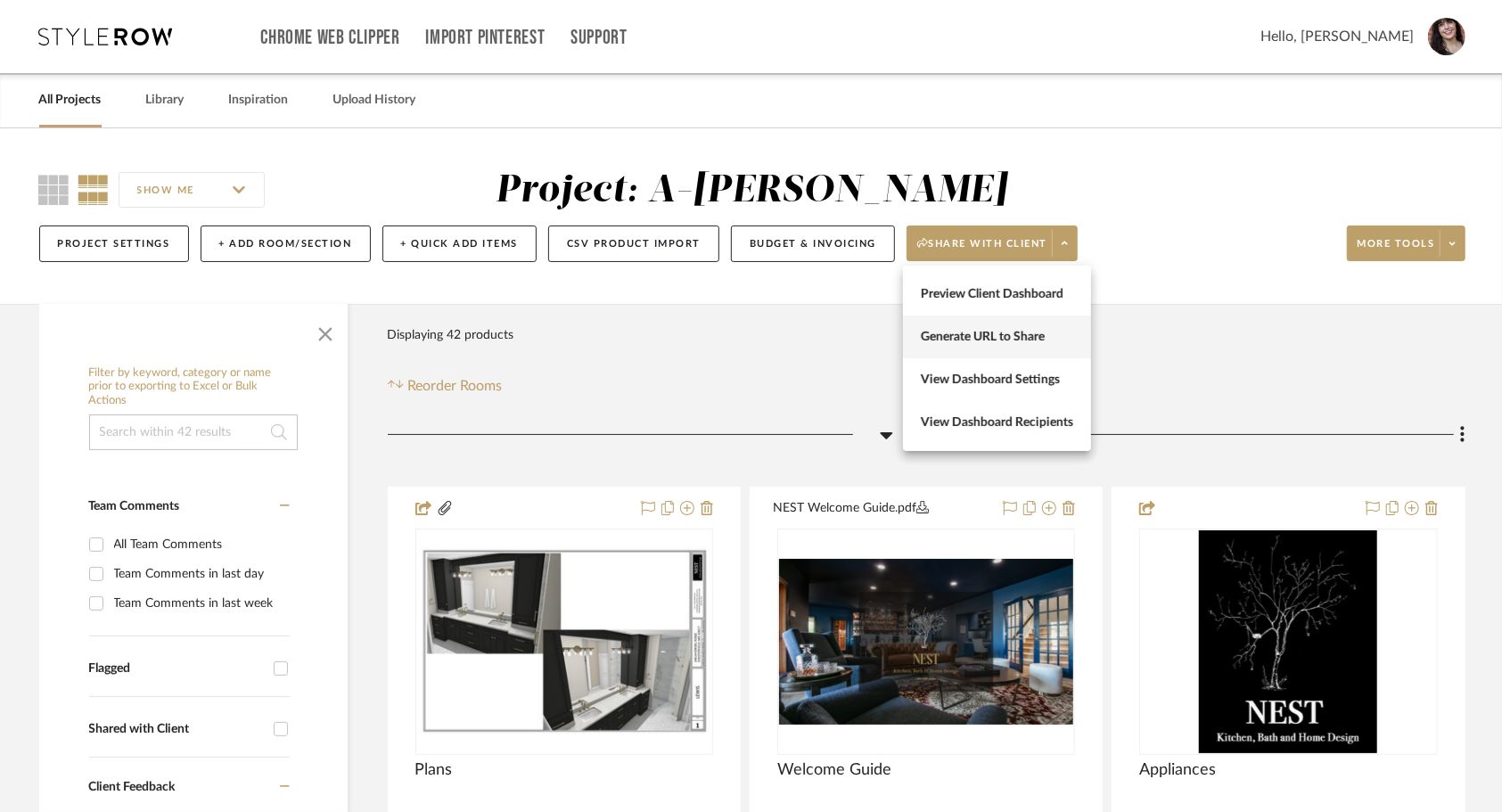
click at [995, 339] on span "Generate URL to Share" at bounding box center [997, 337] width 152 height 15
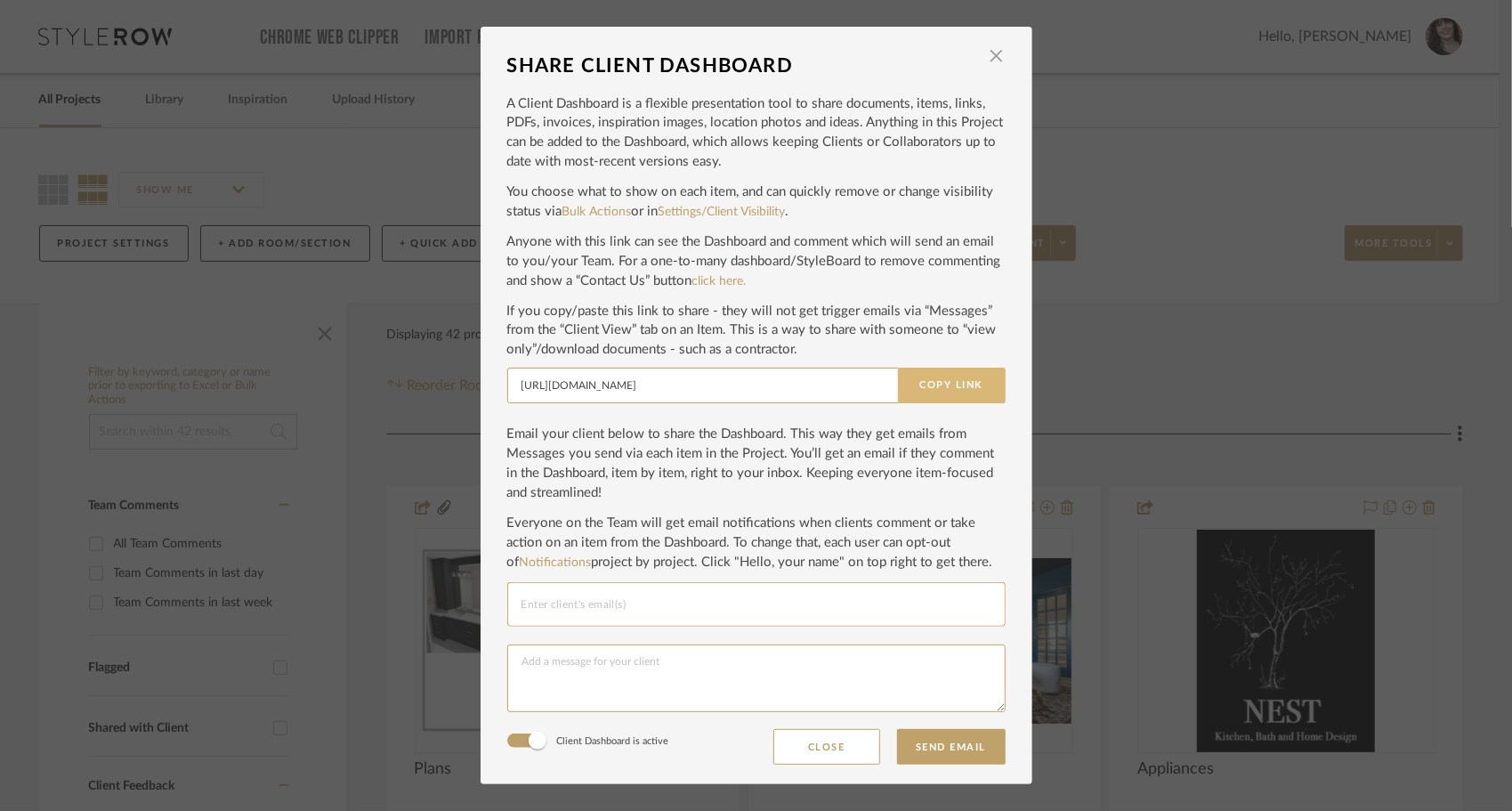
click at [930, 383] on button "Copy Link" at bounding box center [951, 385] width 107 height 35
click at [986, 55] on span "button" at bounding box center [996, 55] width 35 height 35
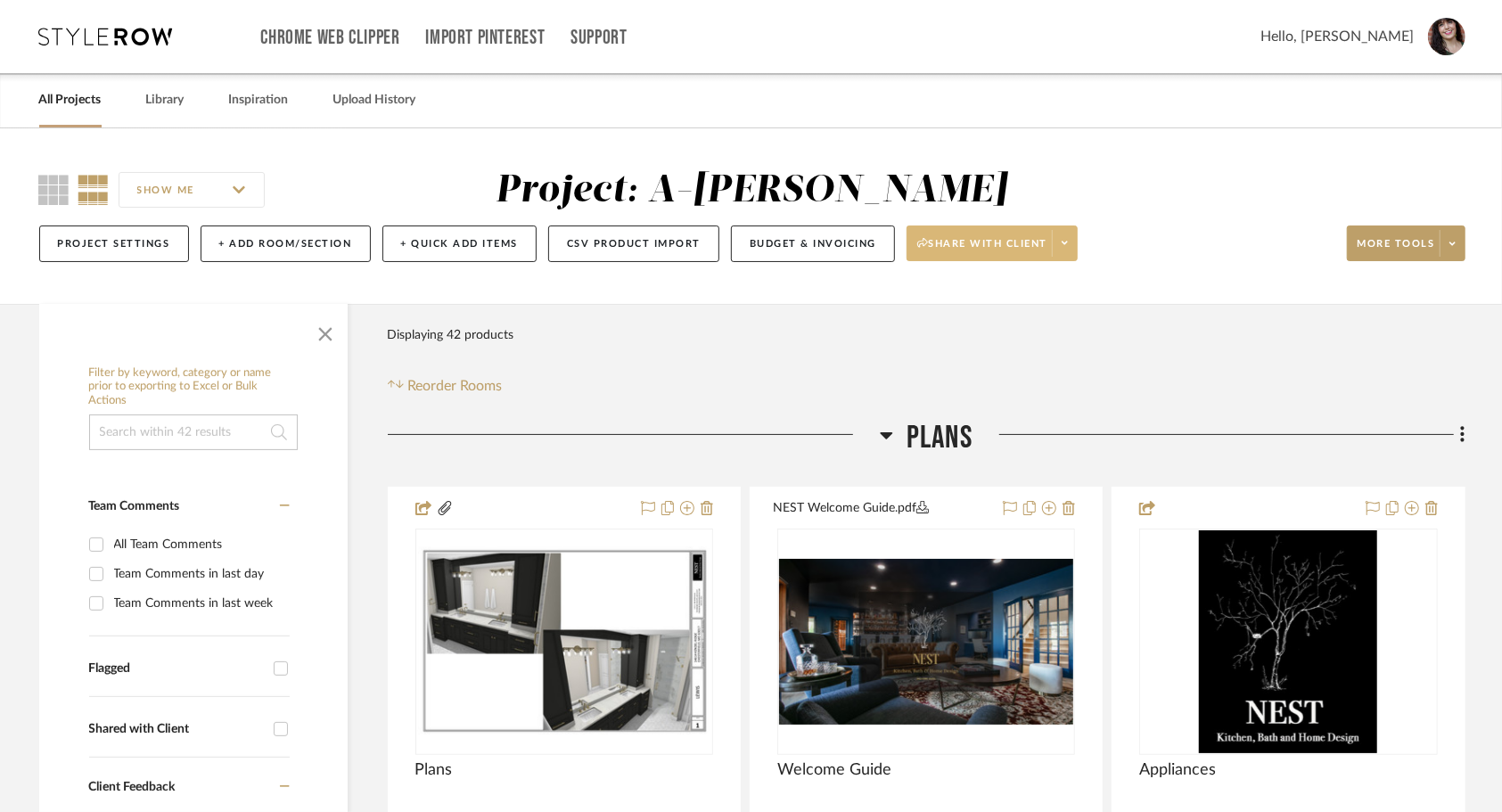
click at [1071, 249] on span at bounding box center [1065, 244] width 25 height 27
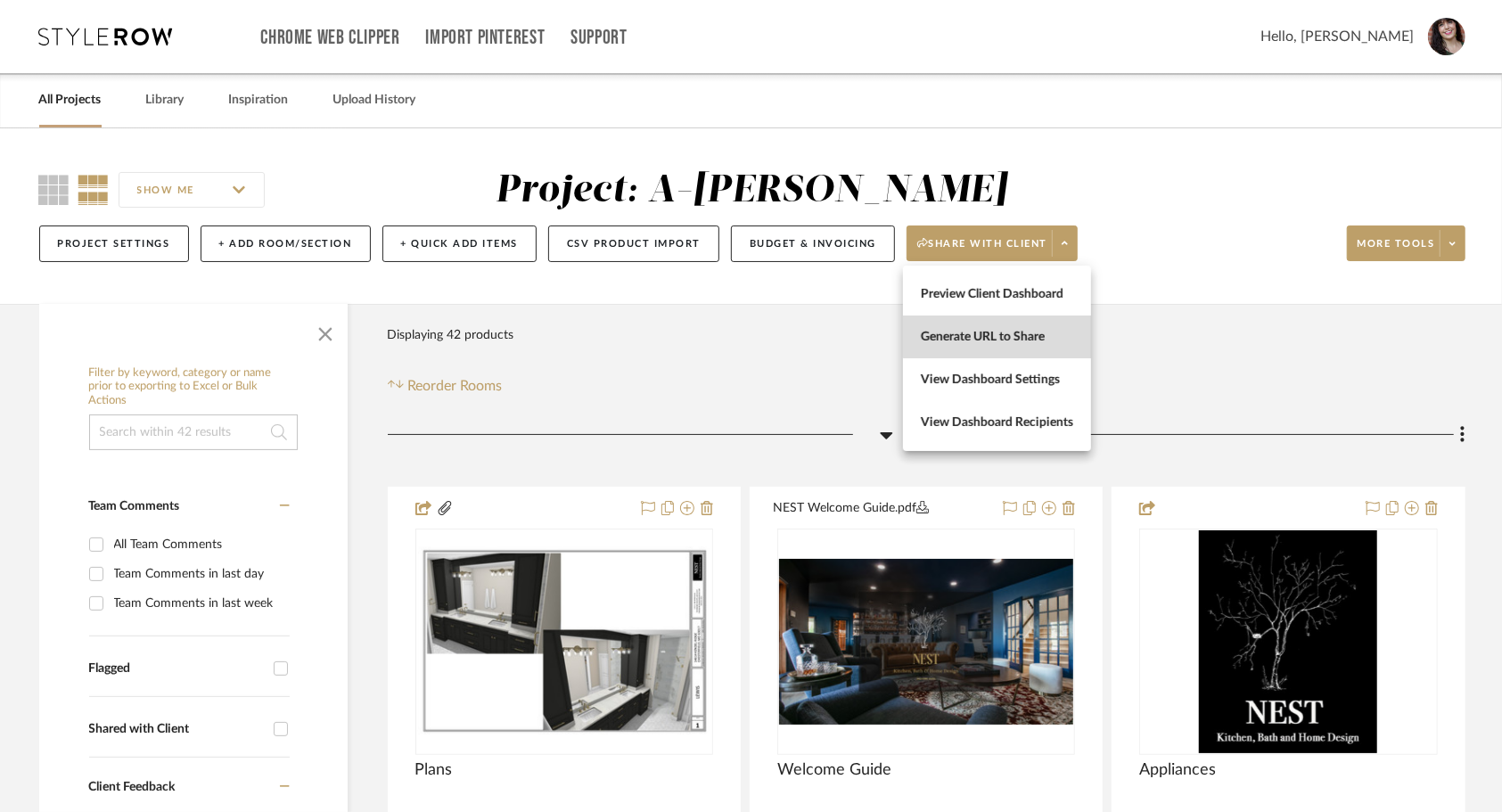
click at [1034, 337] on span "Generate URL to Share" at bounding box center [997, 337] width 152 height 15
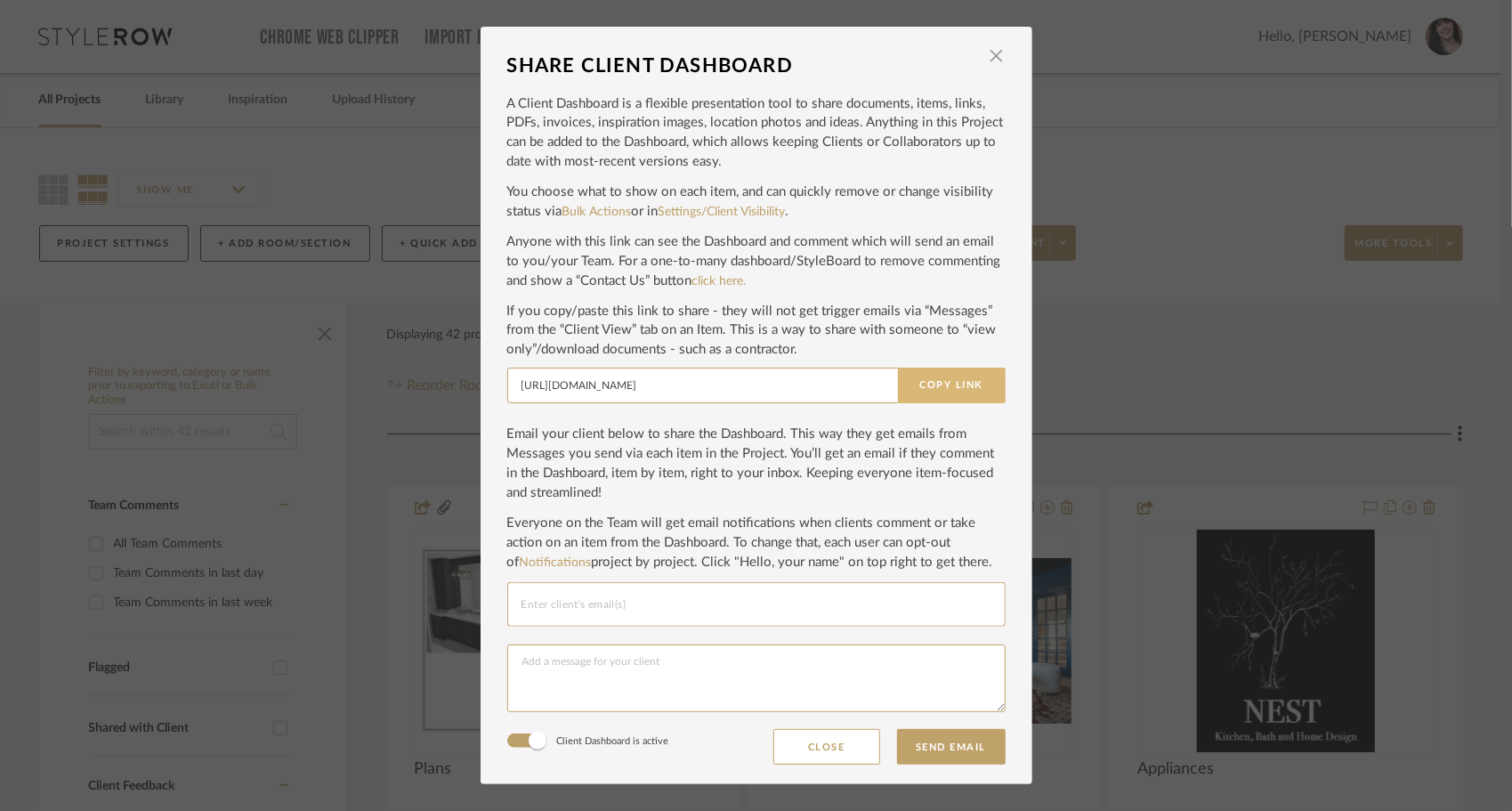
click at [956, 386] on button "Copy Link" at bounding box center [951, 385] width 107 height 35
click at [989, 55] on span "button" at bounding box center [996, 55] width 35 height 35
